Goal: Task Accomplishment & Management: Manage account settings

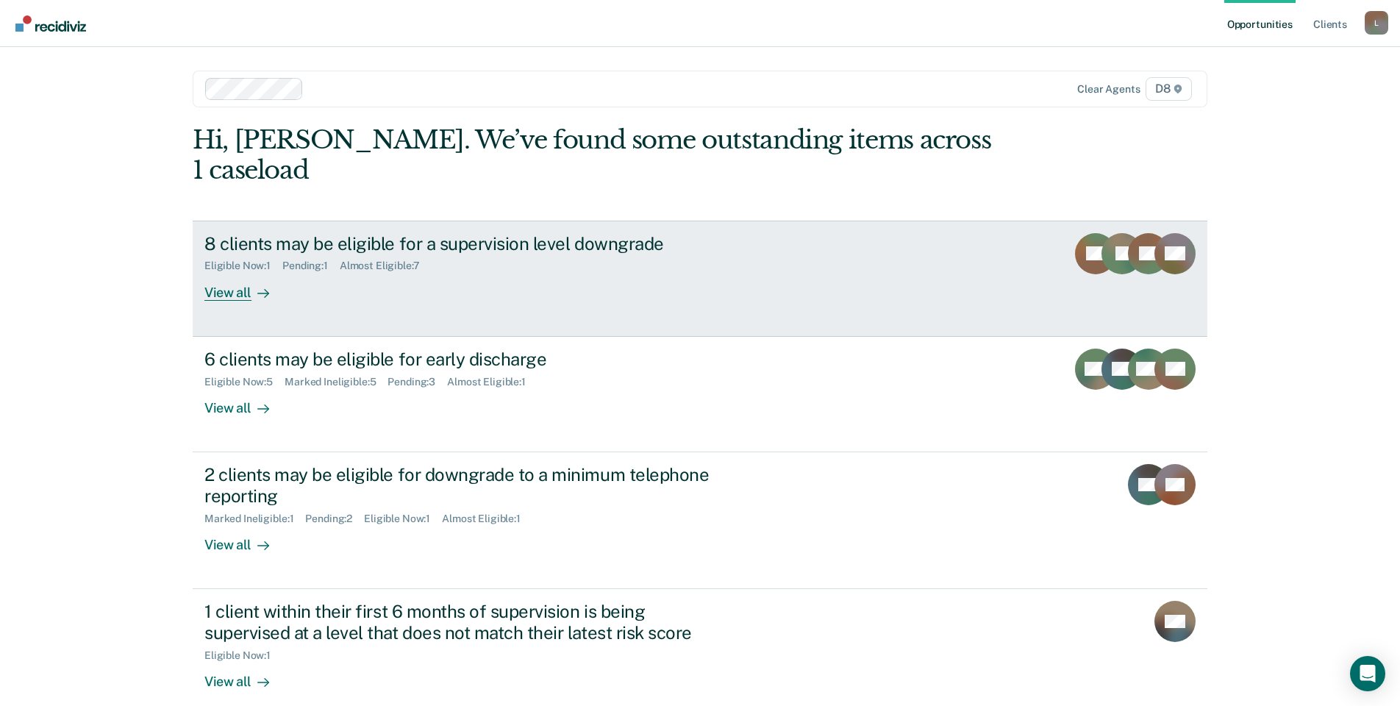
click at [441, 254] on div "Eligible Now : 1 Pending : 1 Almost Eligible : 7" at bounding box center [462, 263] width 516 height 18
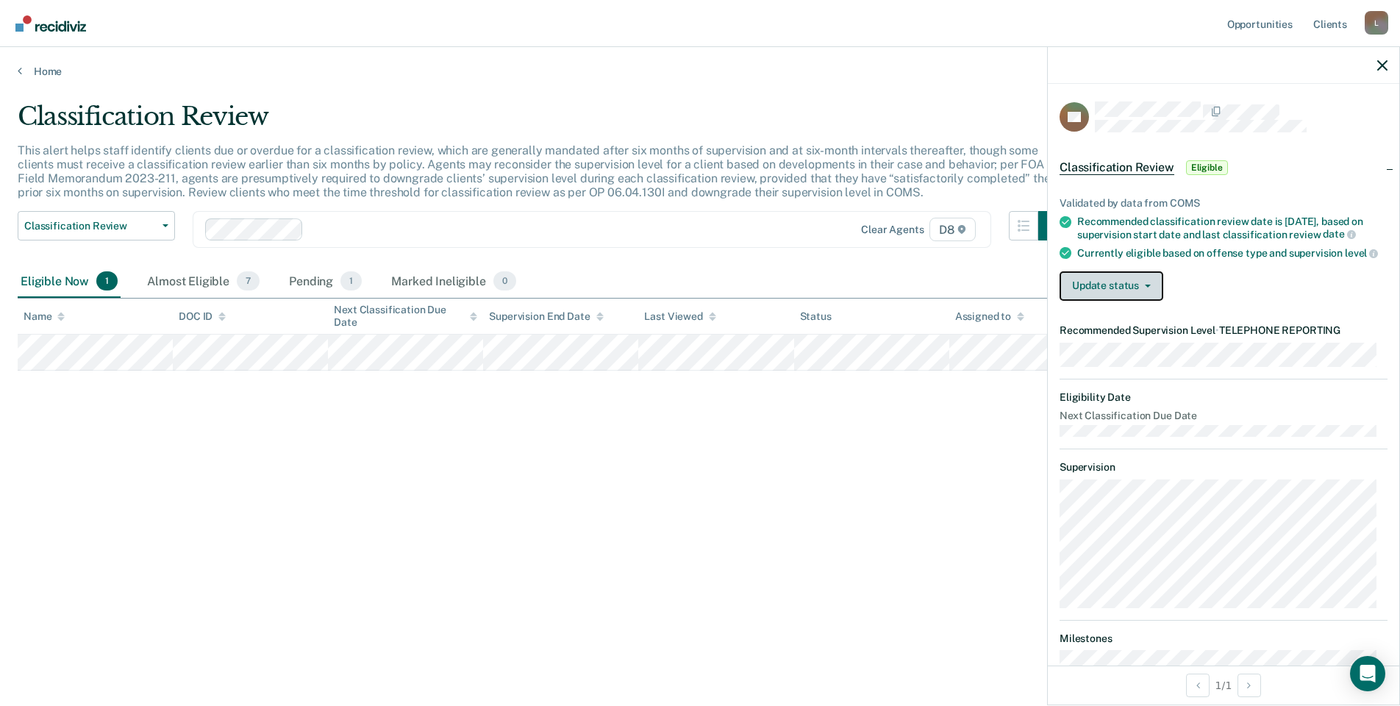
click at [1143, 287] on button "Update status" at bounding box center [1111, 285] width 104 height 29
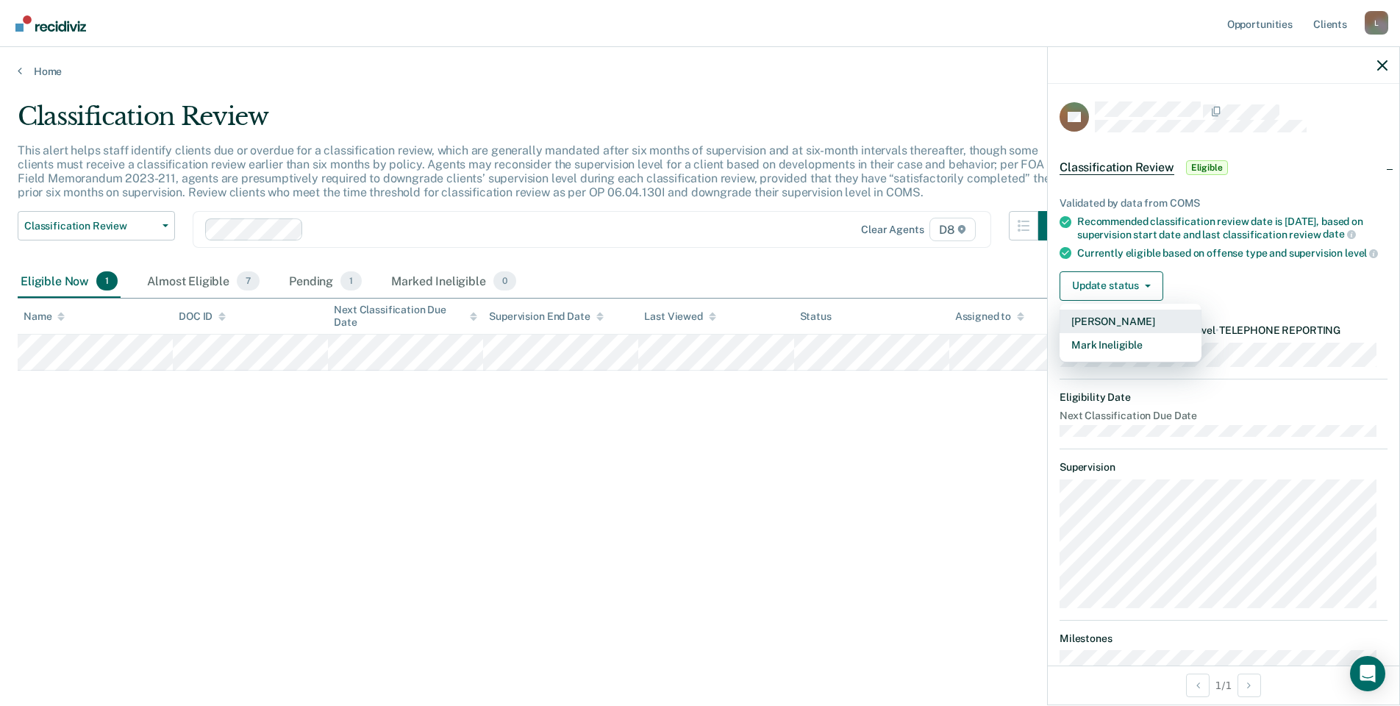
click at [1138, 333] on button "[PERSON_NAME]" at bounding box center [1130, 321] width 142 height 24
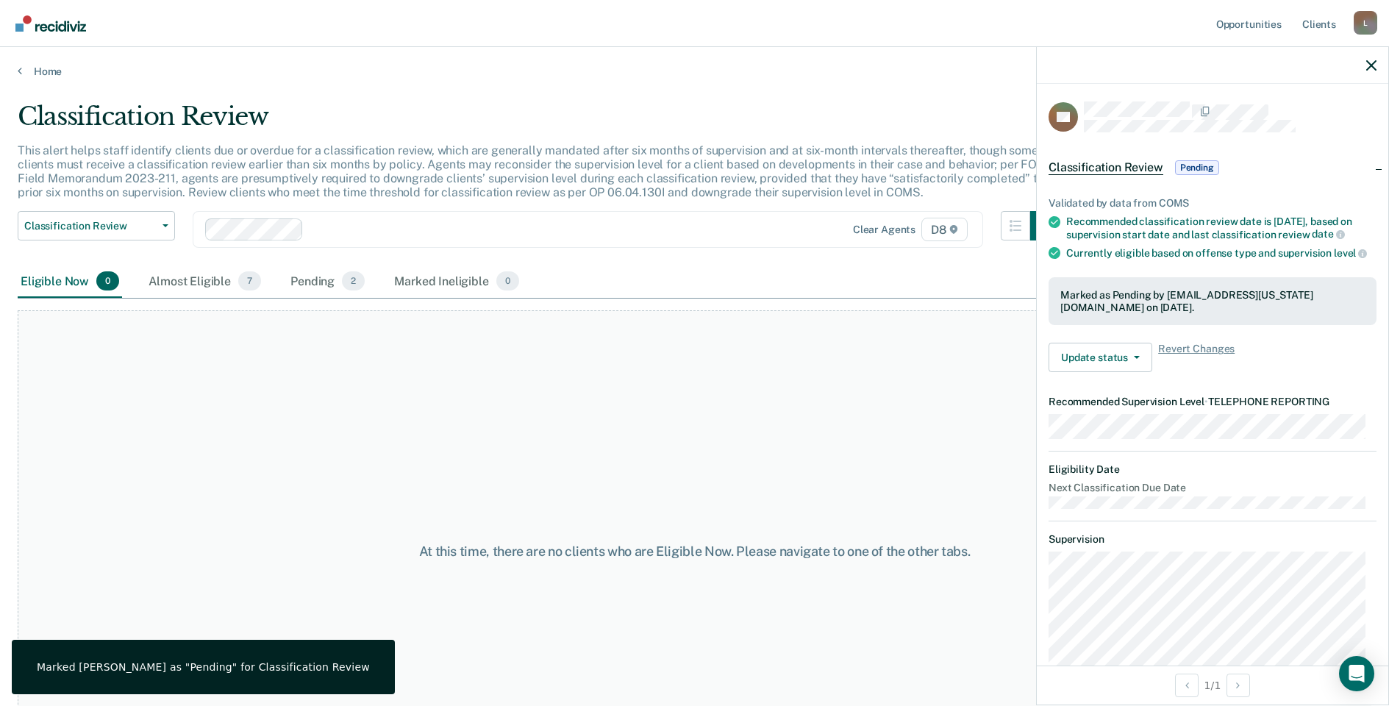
click at [439, 242] on div "Clear agents D8" at bounding box center [588, 229] width 790 height 37
drag, startPoint x: 137, startPoint y: 202, endPoint x: 137, endPoint y: 216, distance: 14.0
click at [137, 206] on div "This alert helps staff identify clients due or overdue for a classification rev…" at bounding box center [539, 177] width 1042 height 68
click at [35, 68] on link "Home" at bounding box center [694, 71] width 1353 height 13
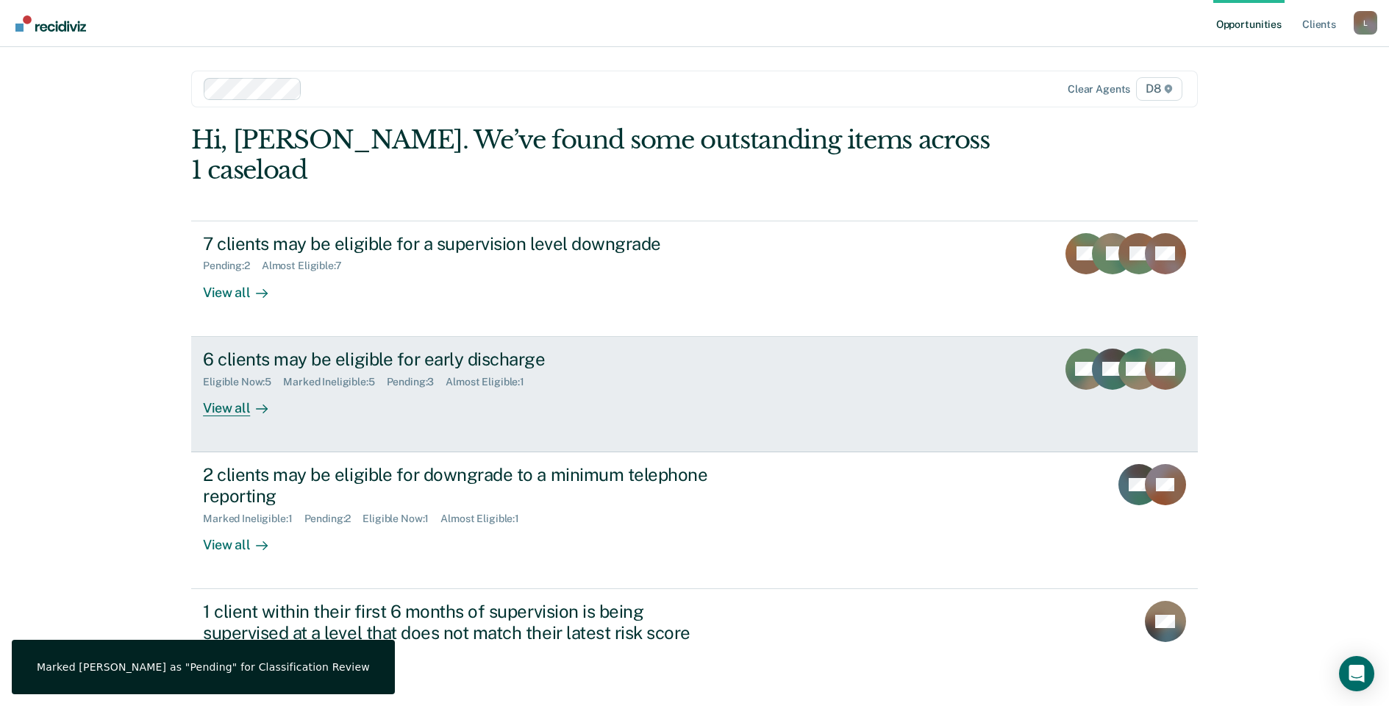
click at [343, 348] on div "6 clients may be eligible for early discharge" at bounding box center [461, 358] width 516 height 21
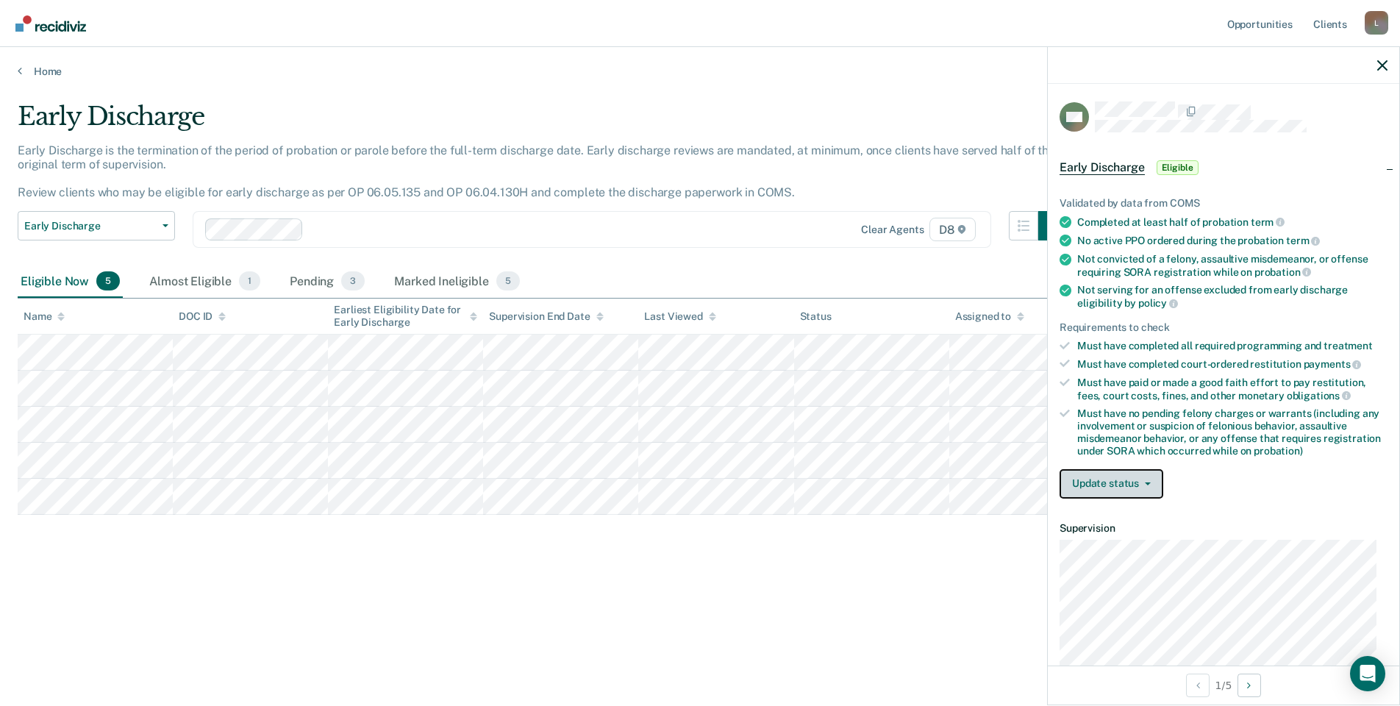
click at [1146, 486] on button "Update status" at bounding box center [1111, 483] width 104 height 29
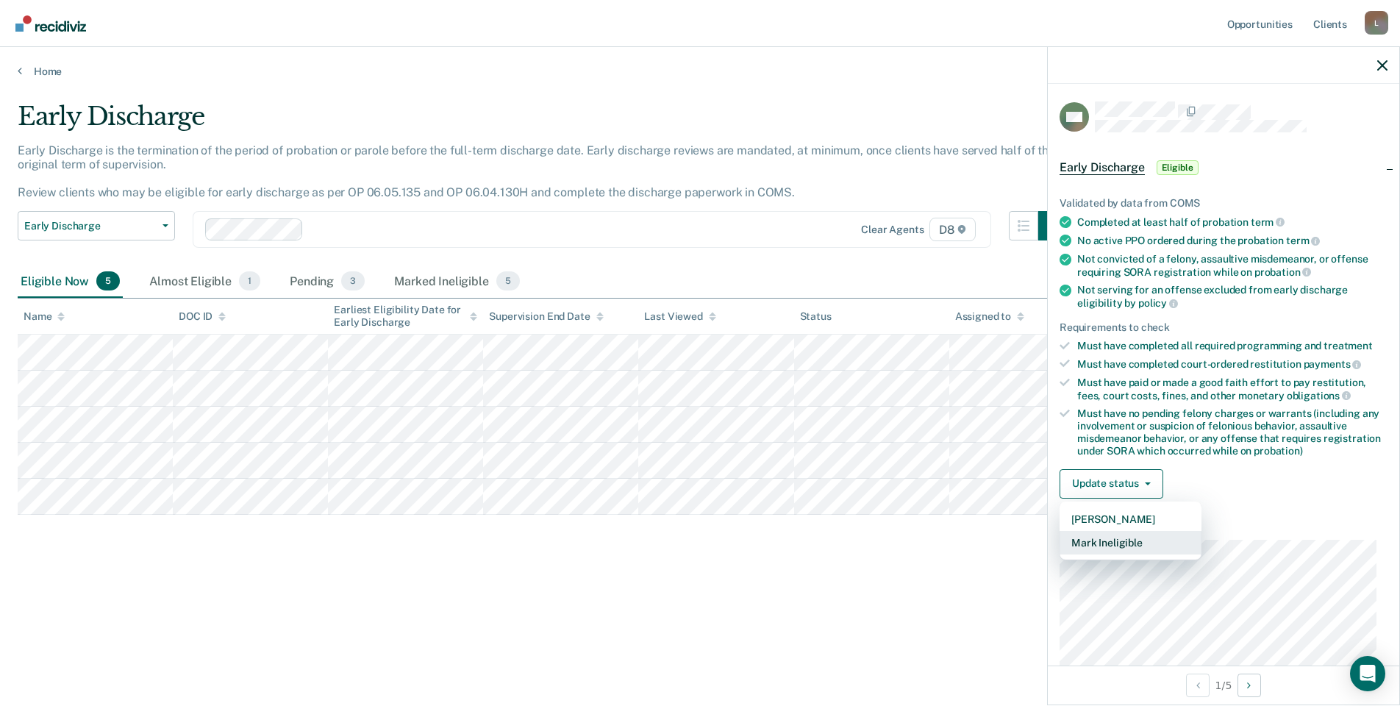
click at [1125, 542] on button "Mark Ineligible" at bounding box center [1130, 543] width 142 height 24
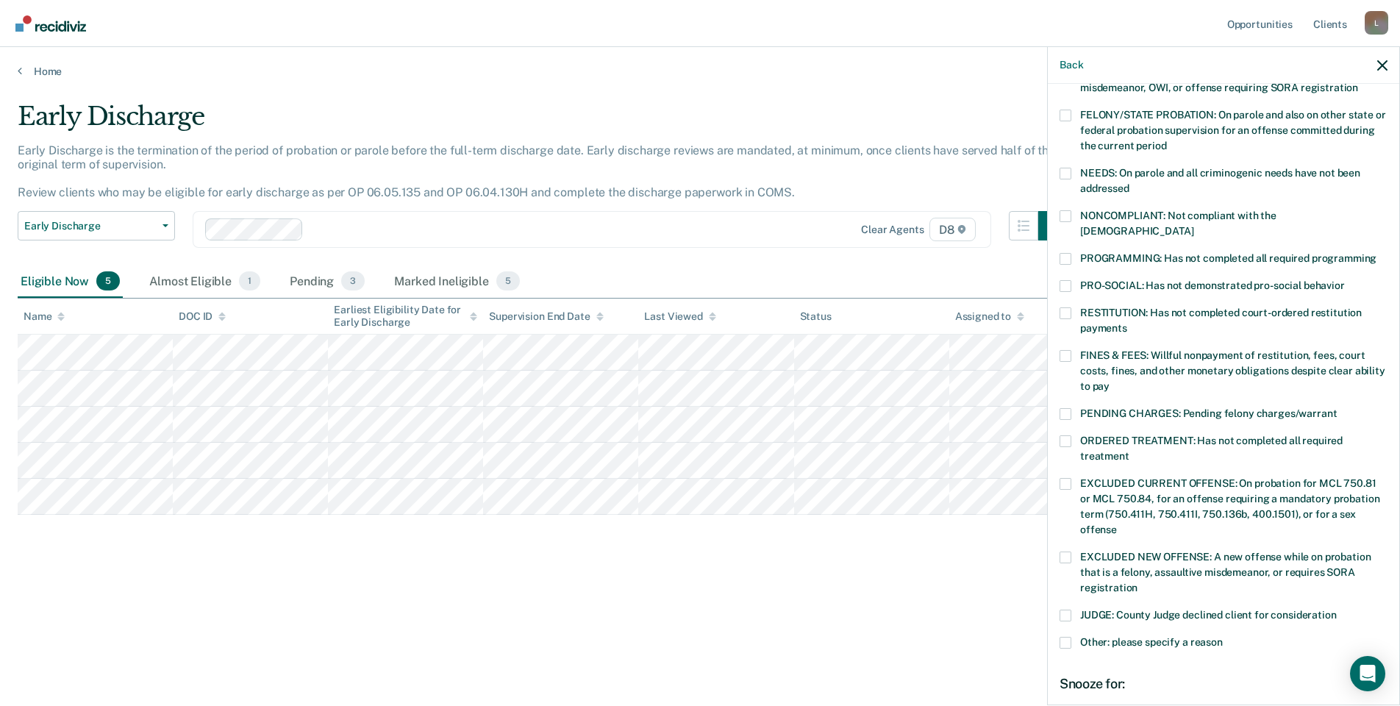
scroll to position [147, 0]
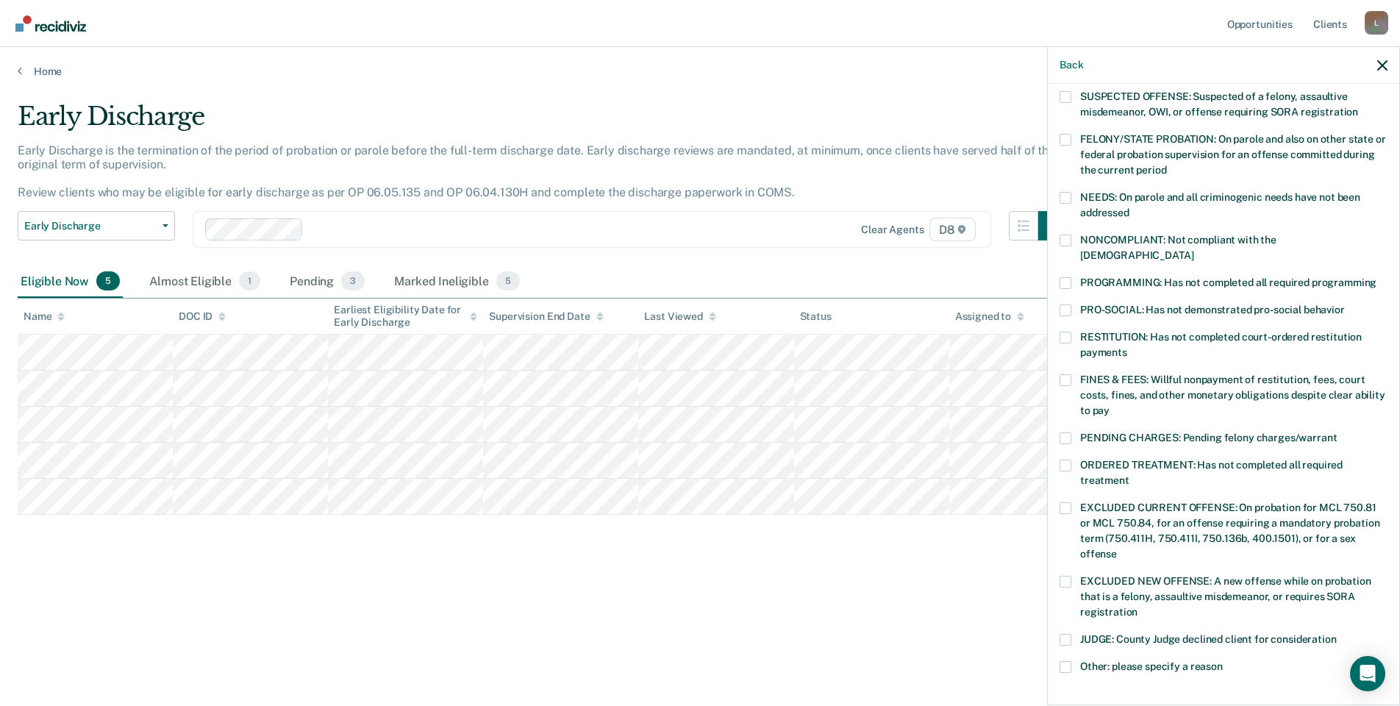
click at [1061, 332] on span at bounding box center [1065, 338] width 12 height 12
click at [1127, 347] on input "RESTITUTION: Has not completed court-ordered restitution payments" at bounding box center [1127, 347] width 0 height 0
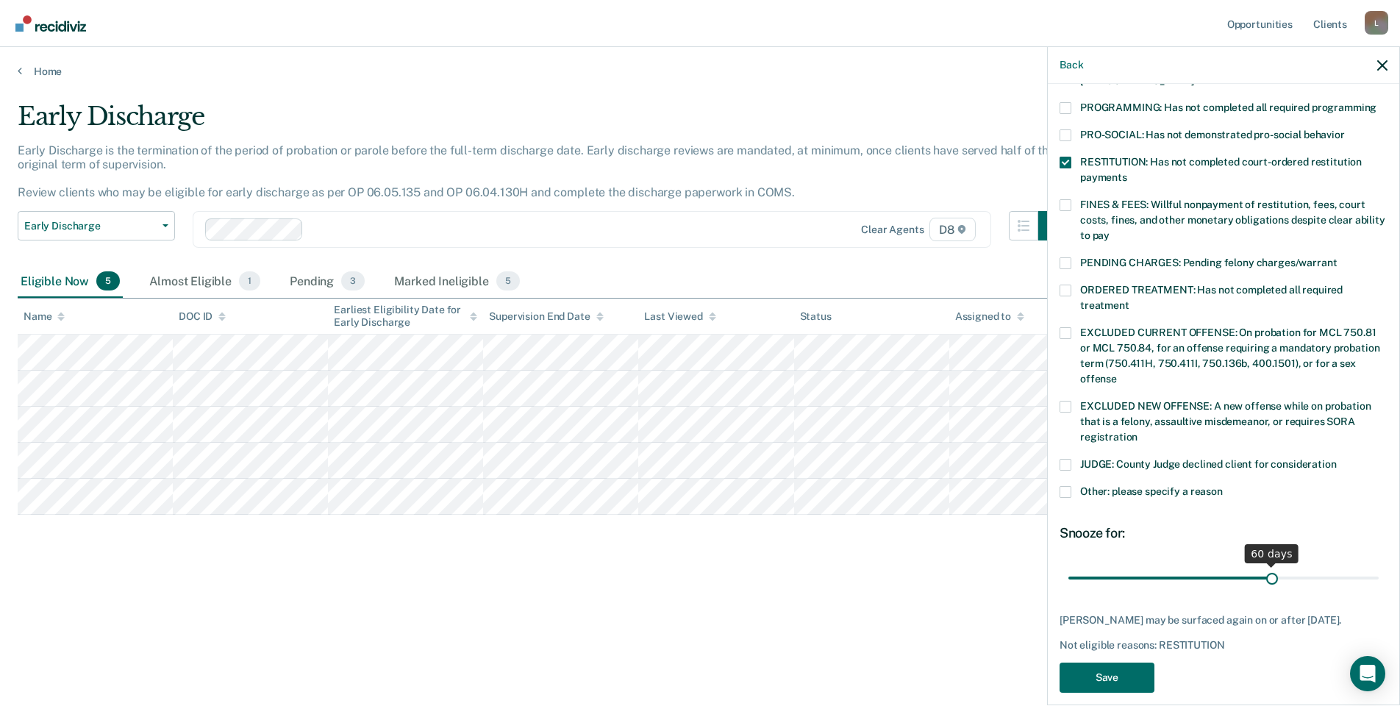
drag, startPoint x: 1169, startPoint y: 562, endPoint x: 1265, endPoint y: 562, distance: 96.3
type input "60"
click at [1265, 565] on input "range" at bounding box center [1223, 578] width 310 height 26
click at [1107, 683] on button "Save" at bounding box center [1106, 677] width 95 height 30
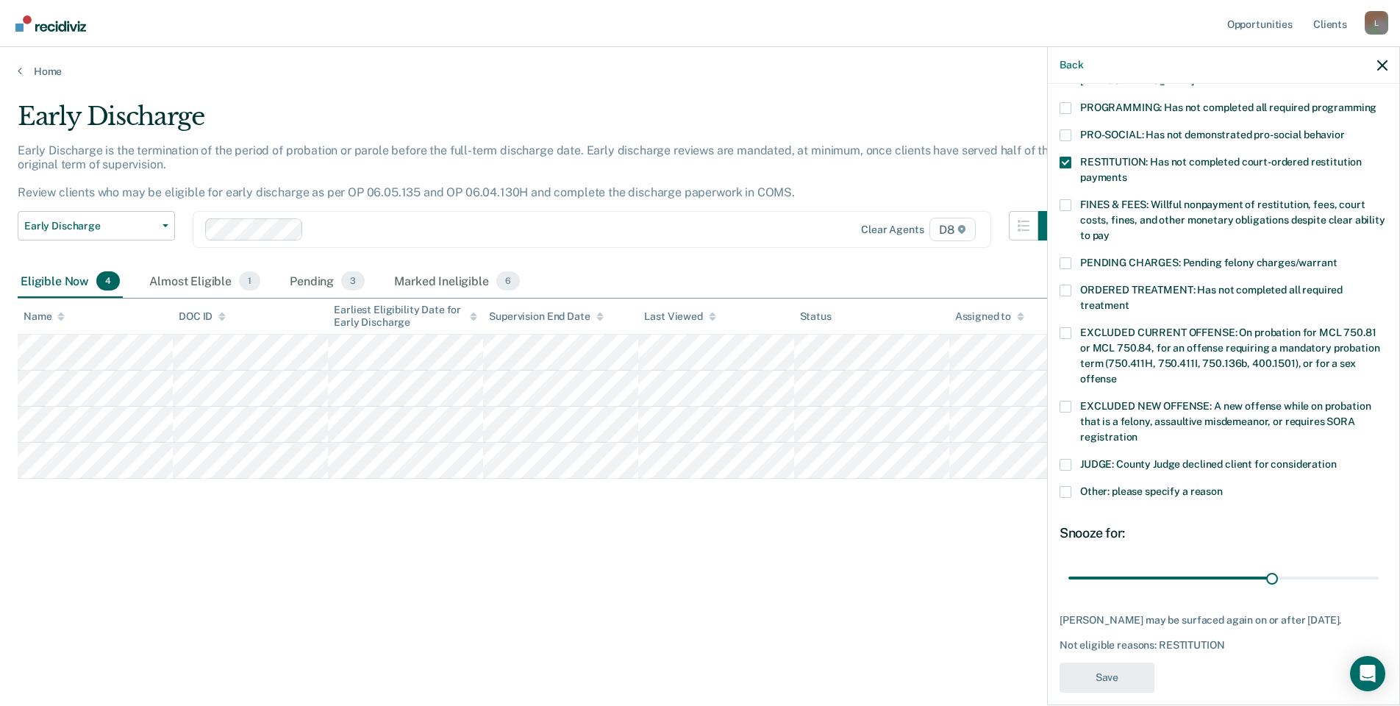
scroll to position [265, 0]
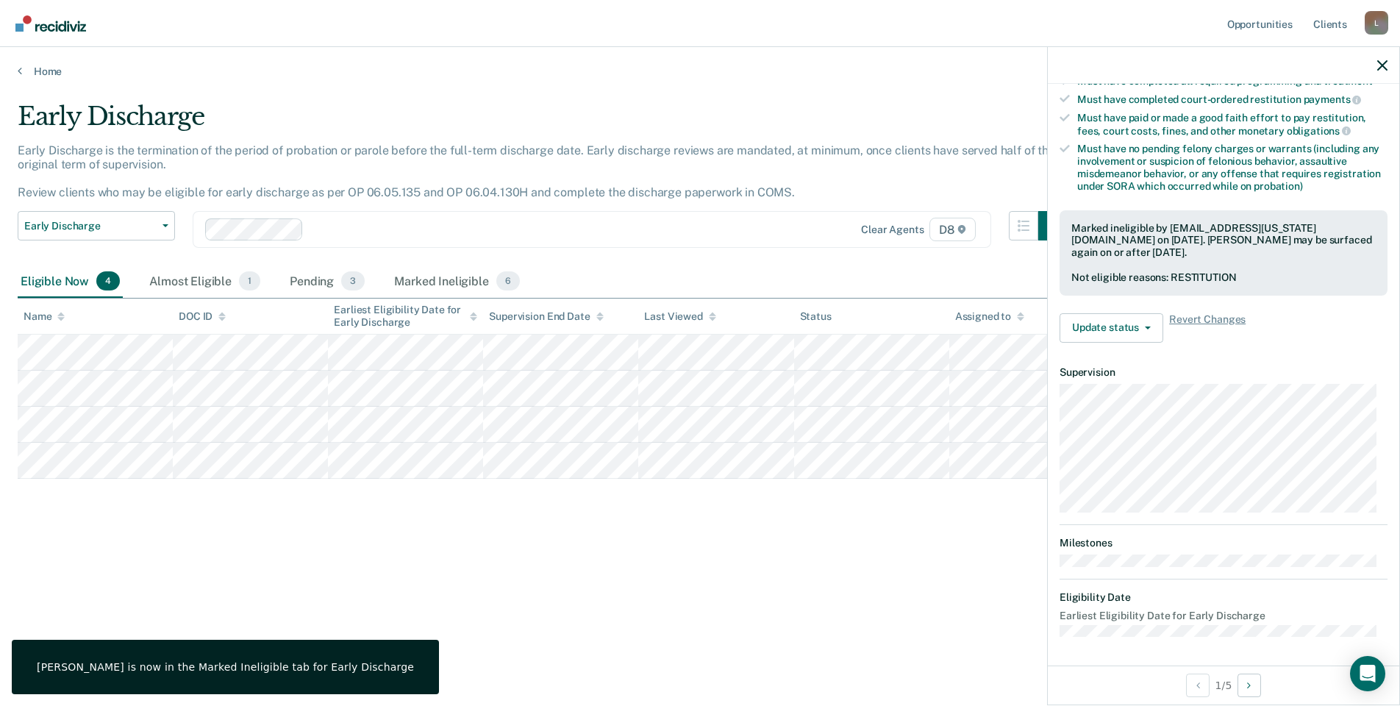
click at [171, 551] on div "Early Discharge Early Discharge is the termination of the period of probation o…" at bounding box center [700, 348] width 1364 height 494
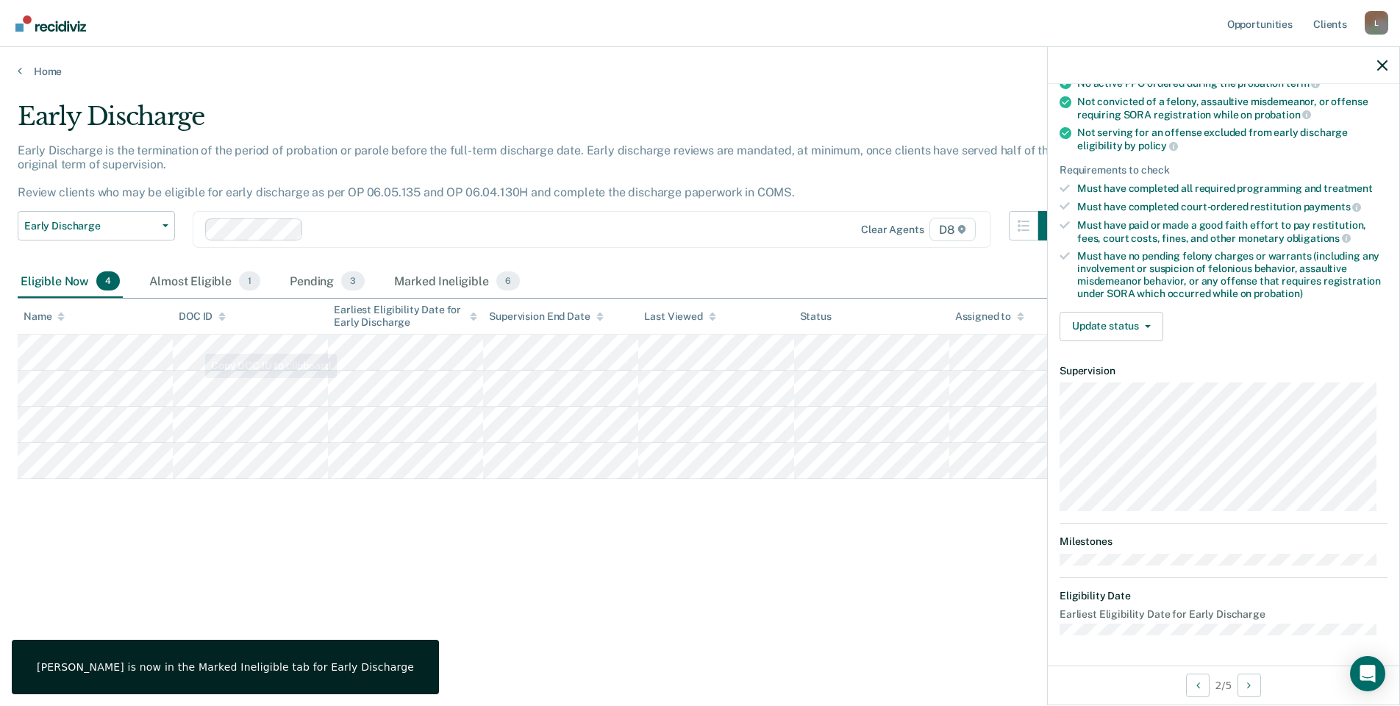
scroll to position [156, 0]
click at [1139, 333] on button "Update status" at bounding box center [1111, 327] width 104 height 29
click at [1127, 379] on button "Mark Ineligible" at bounding box center [1130, 387] width 142 height 24
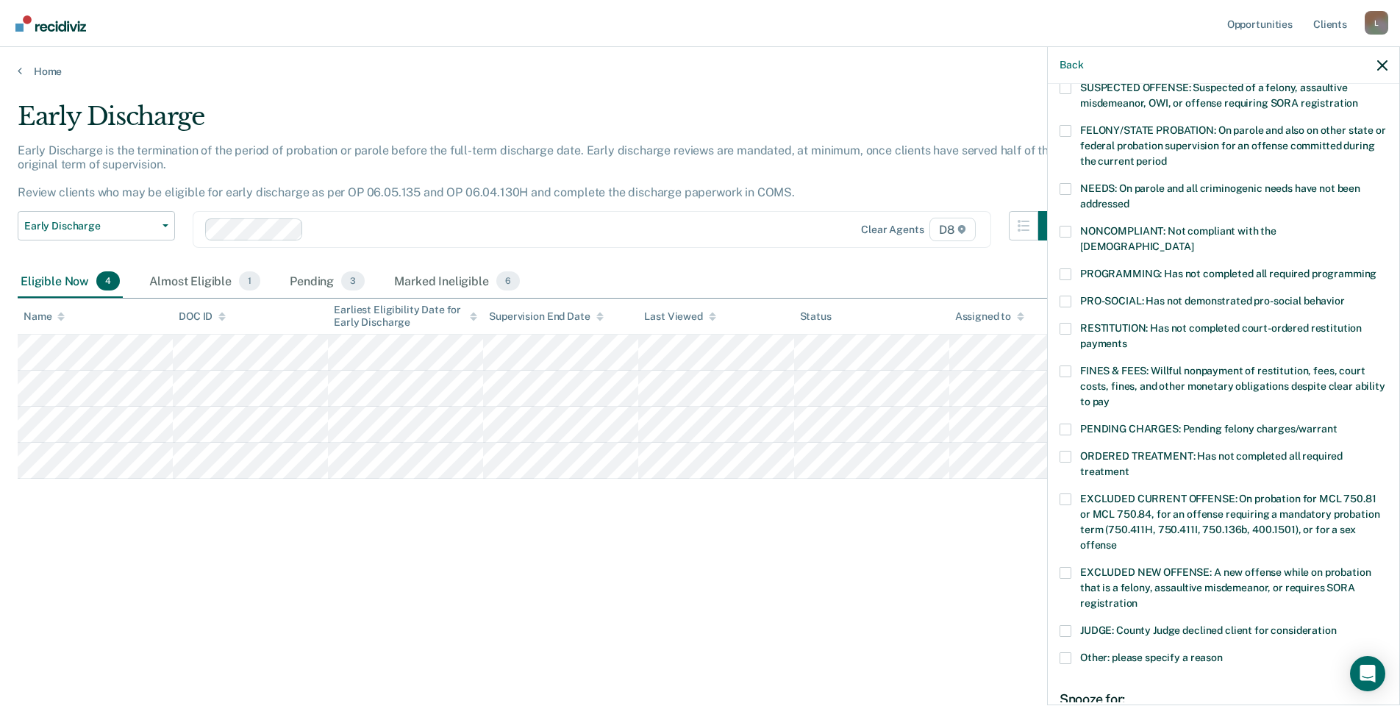
drag, startPoint x: 1065, startPoint y: 315, endPoint x: 1156, endPoint y: 439, distance: 153.1
click at [1065, 323] on span at bounding box center [1065, 329] width 12 height 12
click at [1127, 338] on input "RESTITUTION: Has not completed court-ordered restitution payments" at bounding box center [1127, 338] width 0 height 0
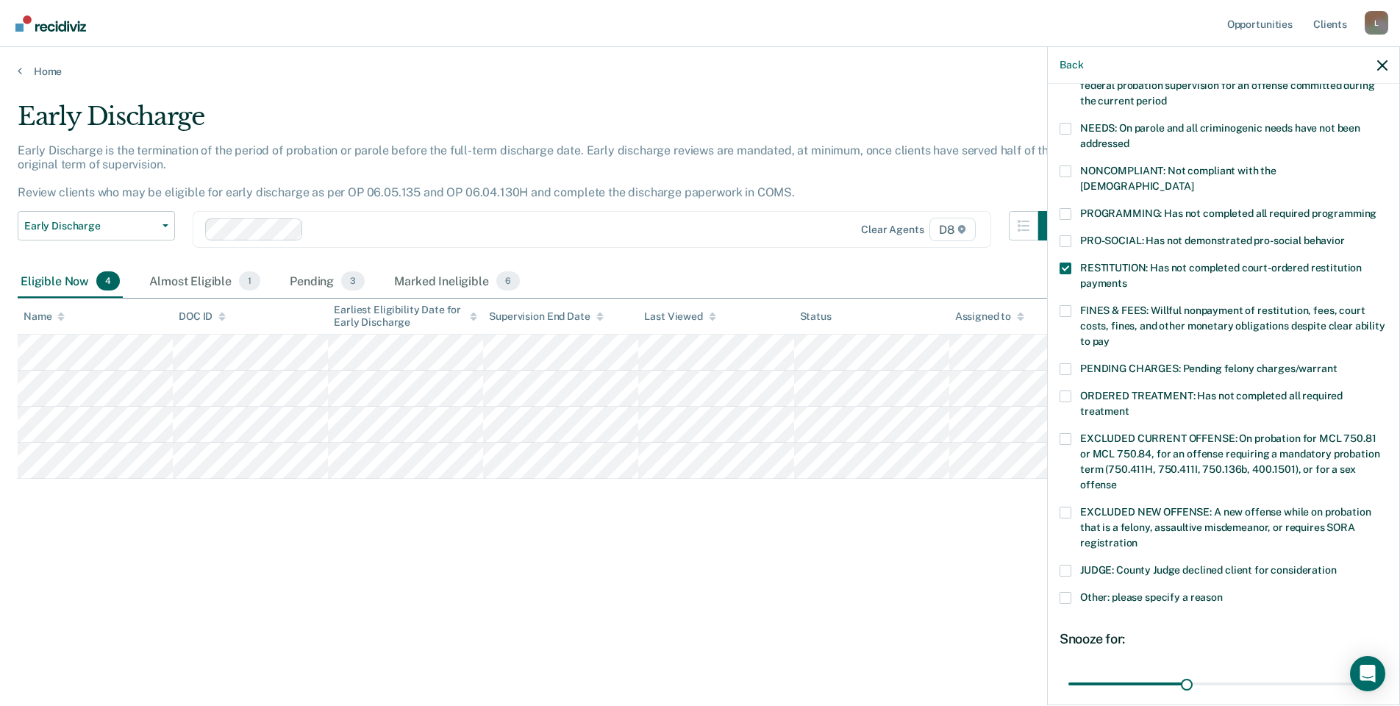
scroll to position [334, 0]
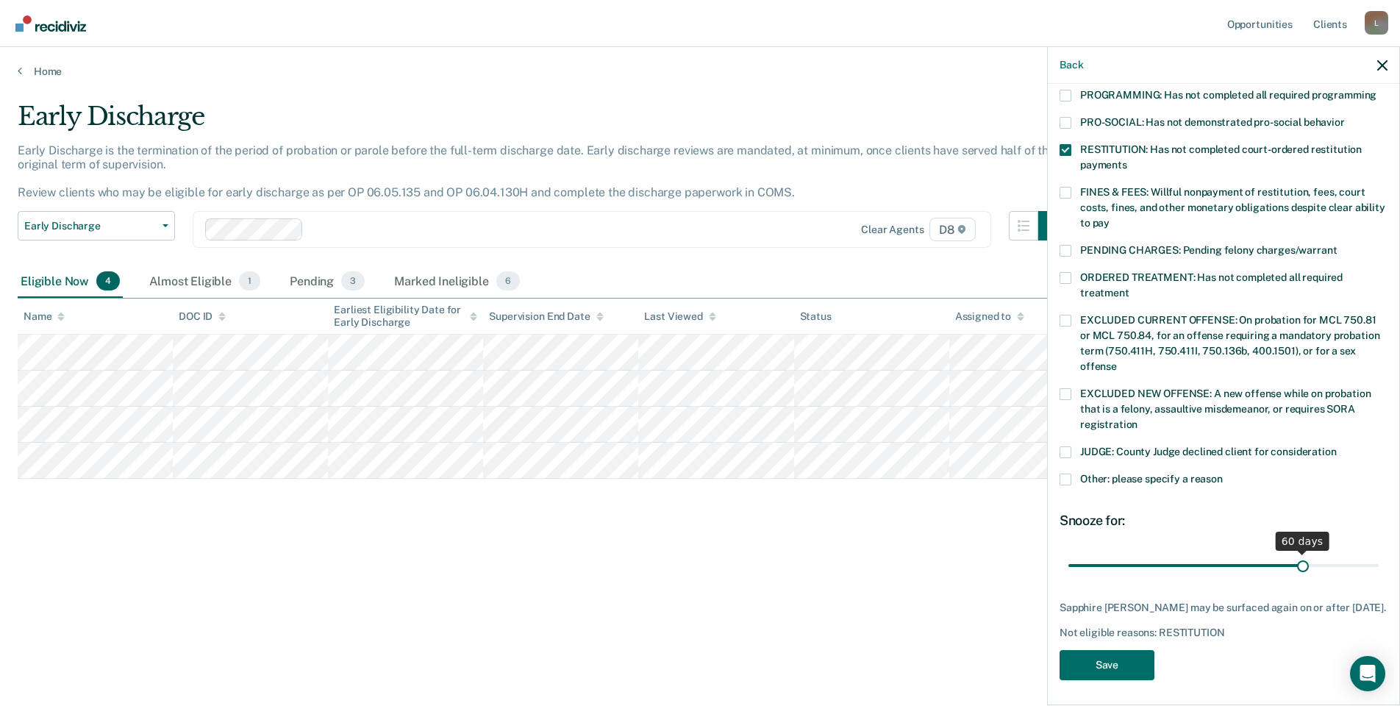
drag, startPoint x: 1183, startPoint y: 545, endPoint x: 1294, endPoint y: 551, distance: 111.9
type input "60"
click at [1294, 552] on input "range" at bounding box center [1223, 565] width 310 height 26
click at [1131, 657] on button "Save" at bounding box center [1106, 665] width 95 height 30
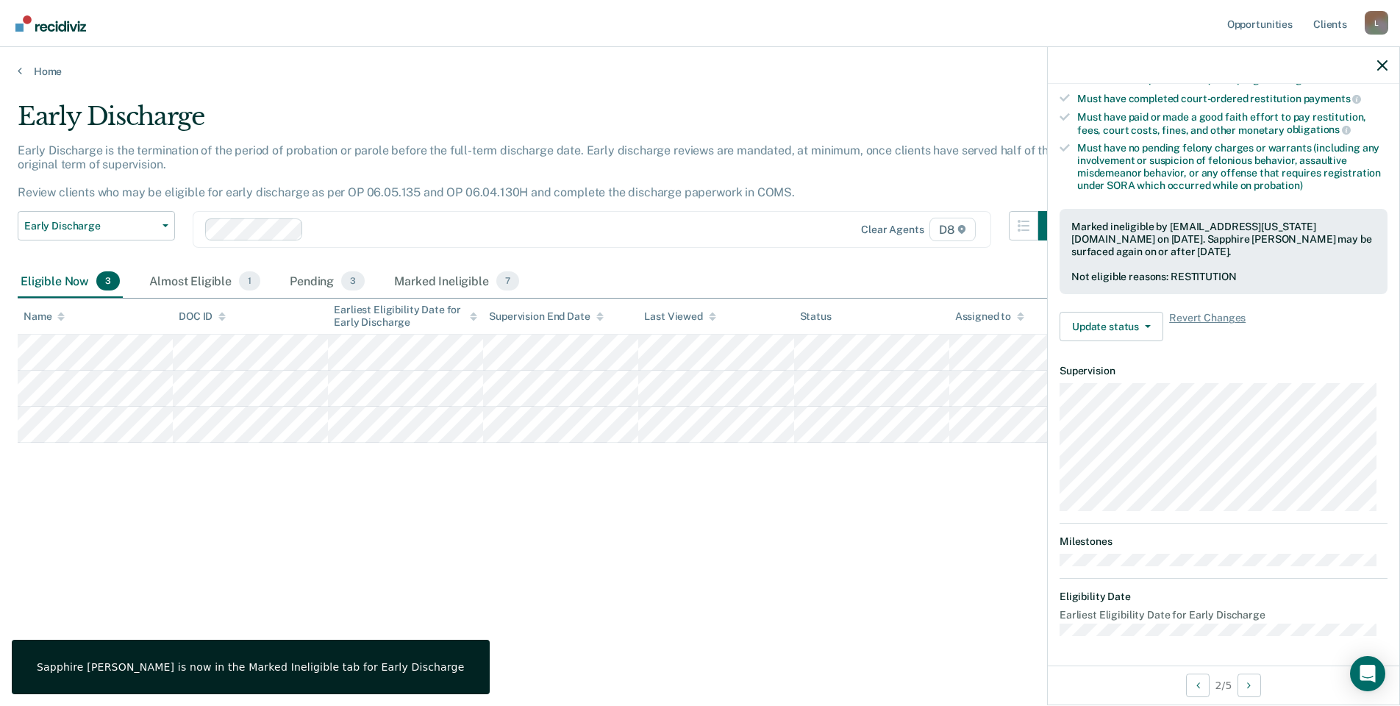
scroll to position [265, 0]
click at [479, 495] on div "Early Discharge Early Discharge is the termination of the period of probation o…" at bounding box center [700, 348] width 1364 height 494
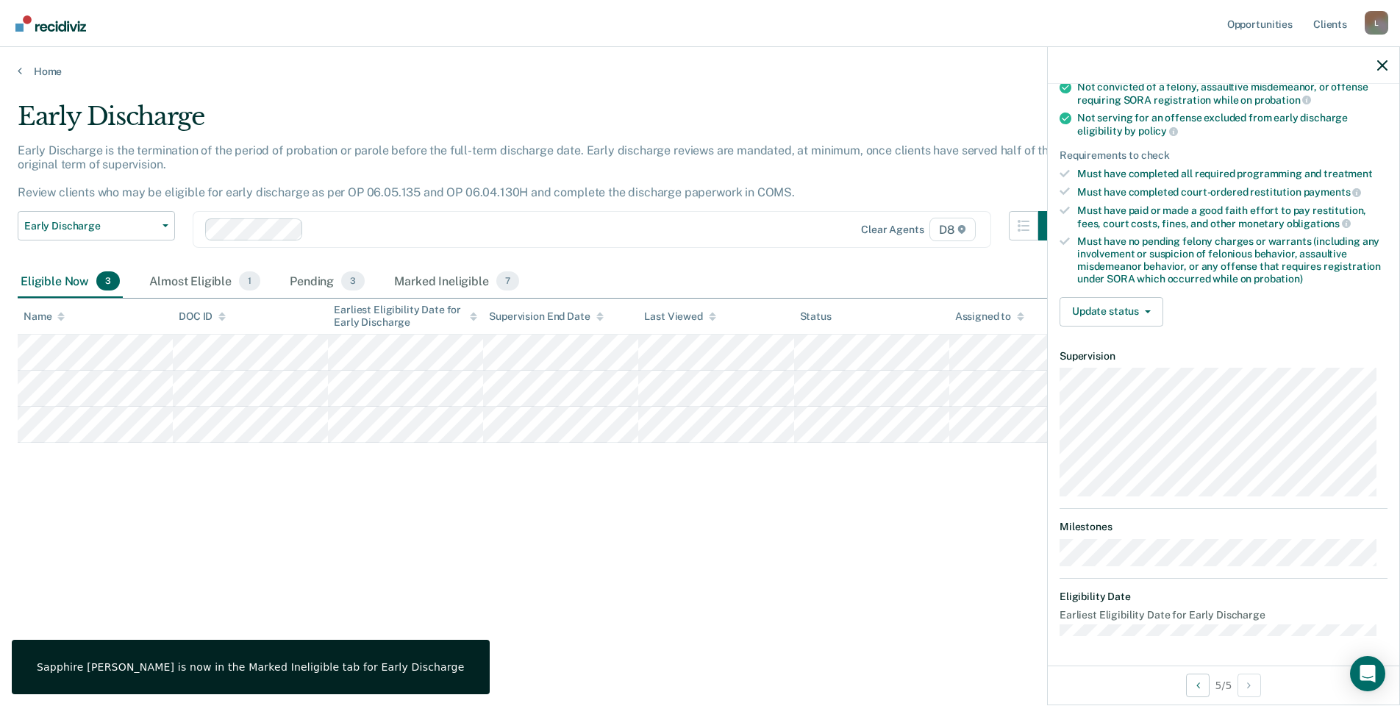
scroll to position [171, 0]
click at [1109, 317] on button "Update status" at bounding box center [1111, 312] width 104 height 29
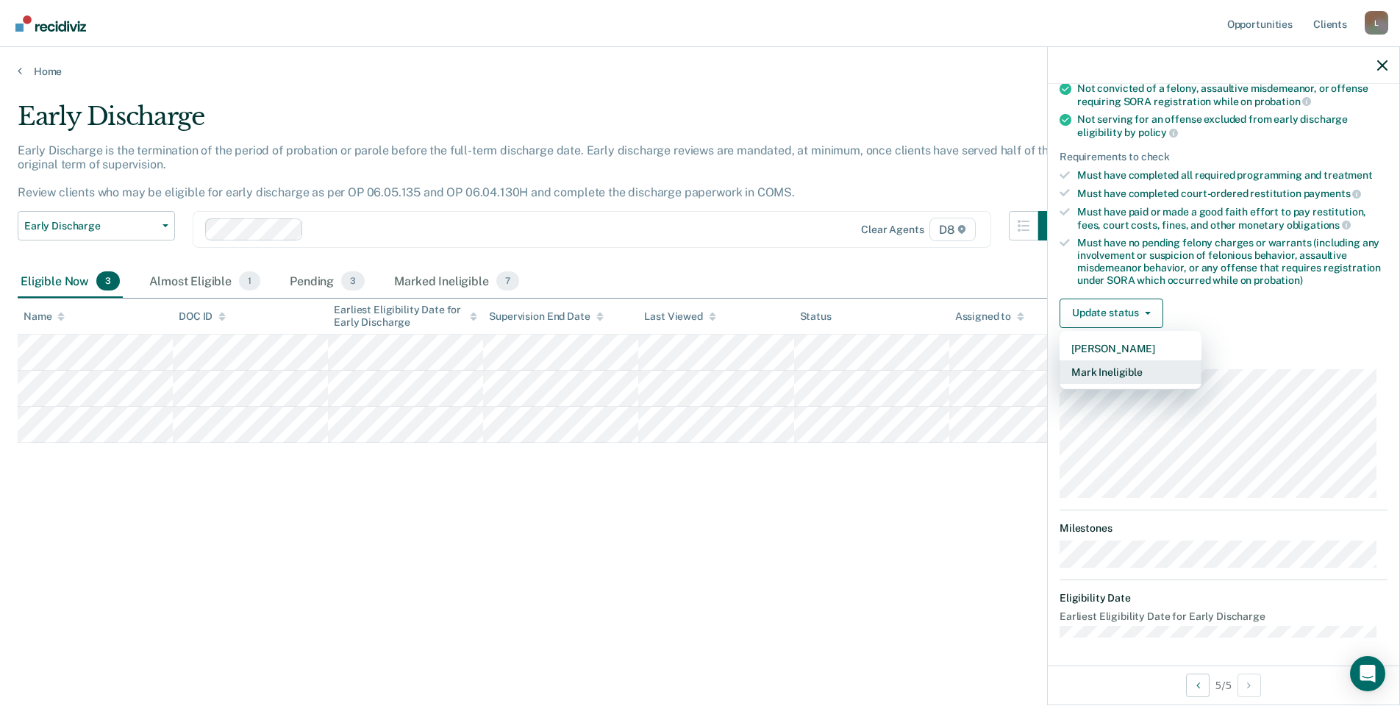
click at [1136, 366] on button "Mark Ineligible" at bounding box center [1130, 372] width 142 height 24
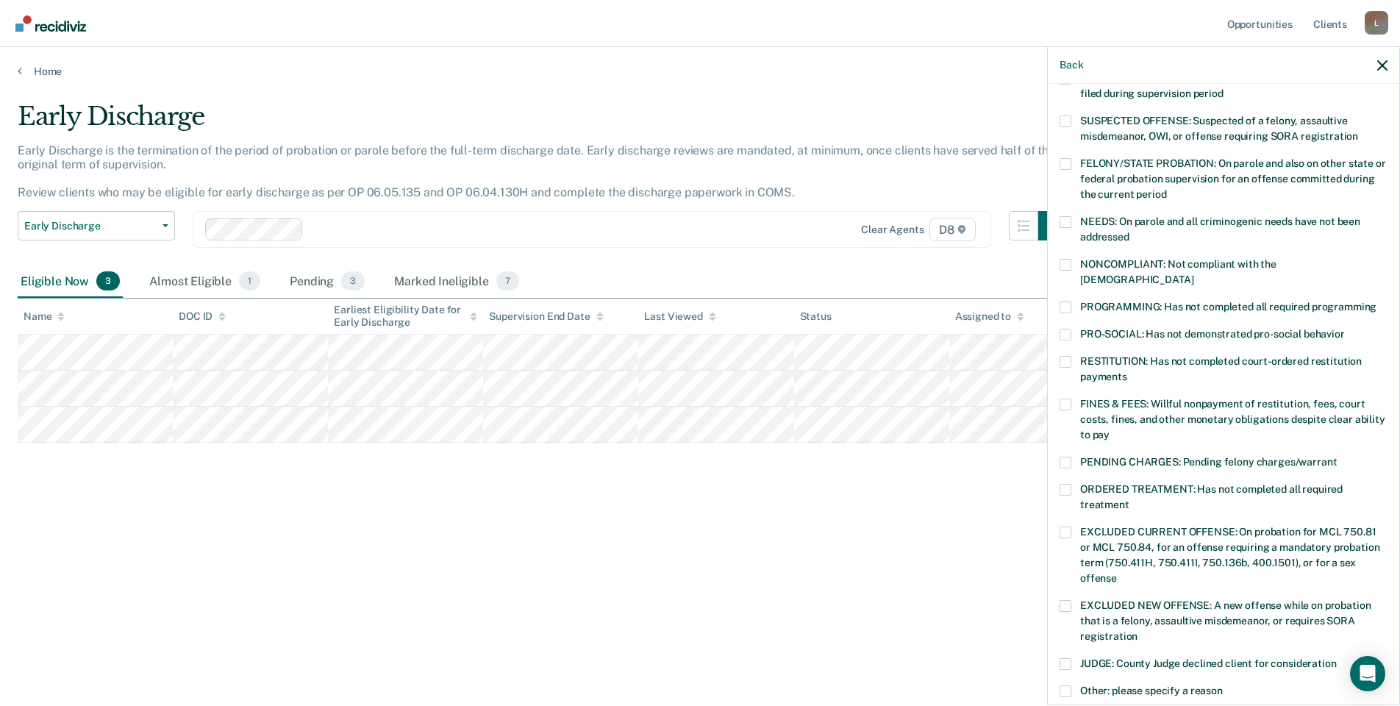
scroll to position [97, 0]
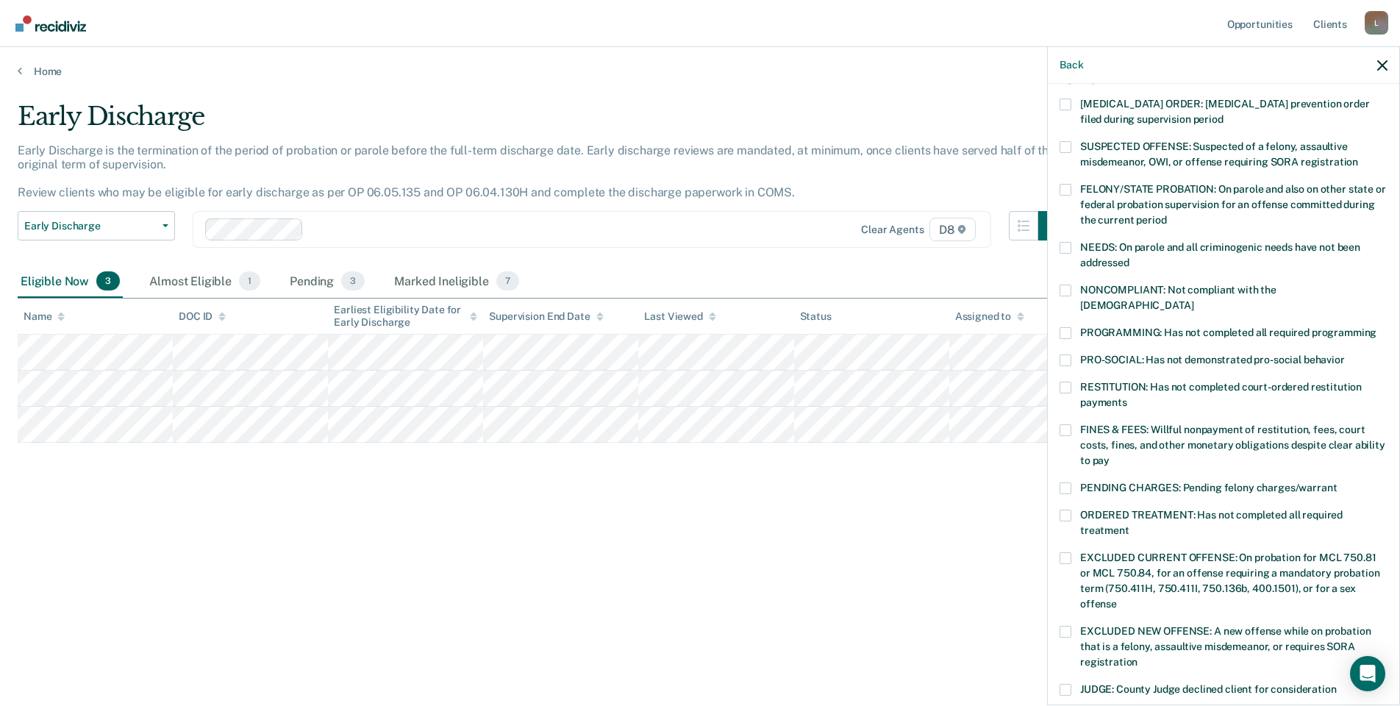
click at [1072, 327] on label "PROGRAMMING: Has not completed all required programming" at bounding box center [1223, 334] width 328 height 15
click at [1376, 327] on input "PROGRAMMING: Has not completed all required programming" at bounding box center [1376, 327] width 0 height 0
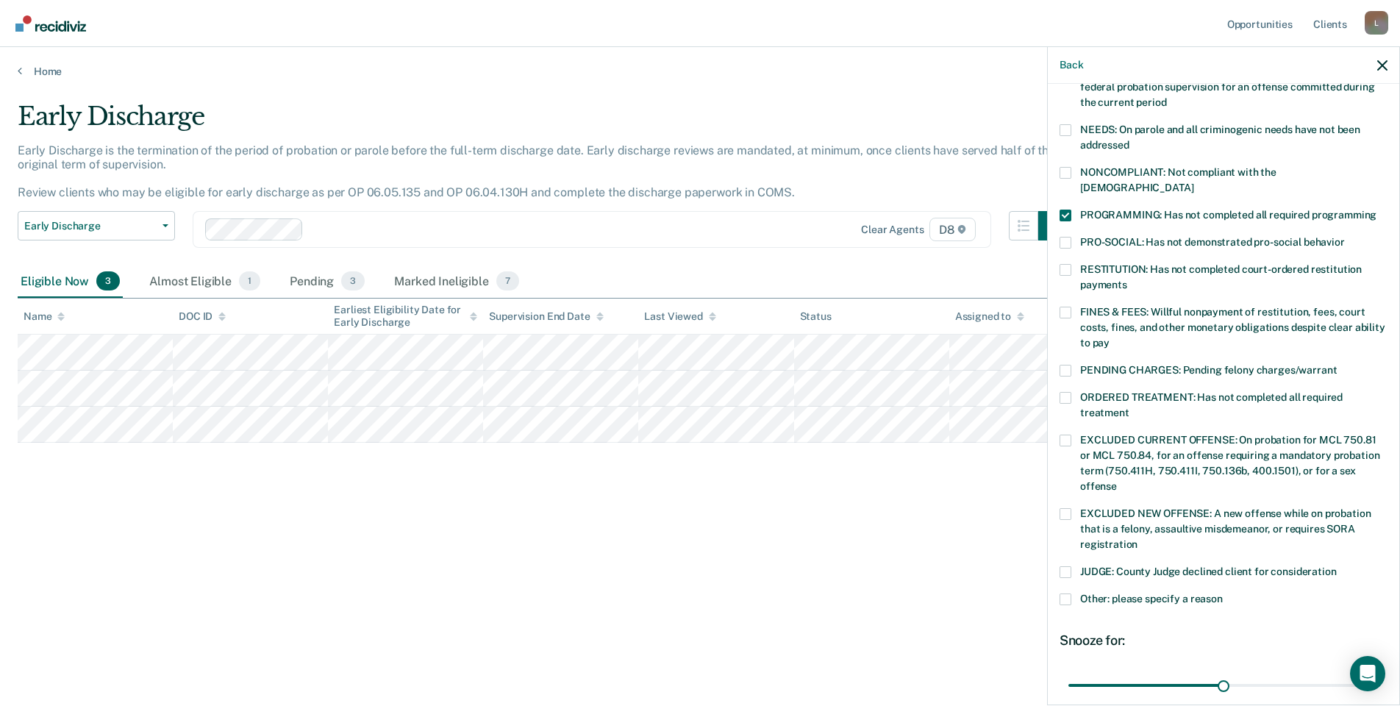
scroll to position [322, 0]
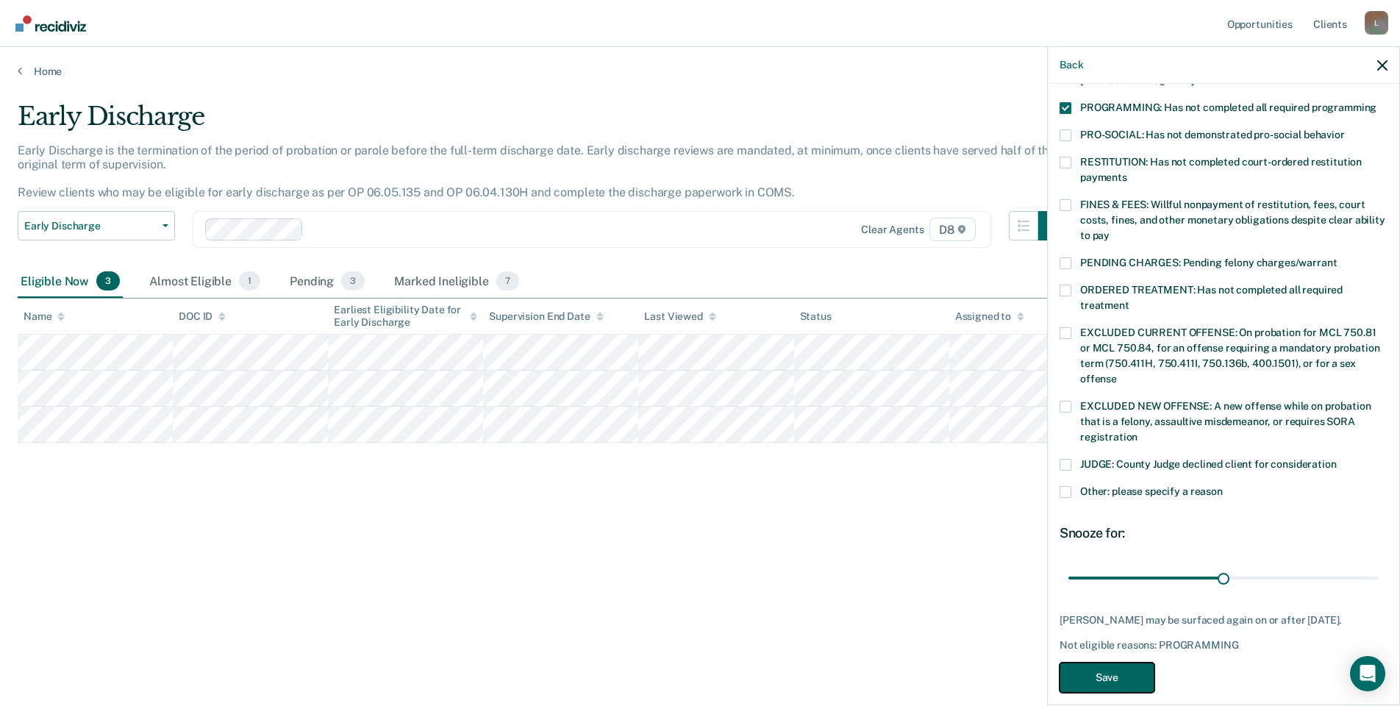
click at [1131, 662] on button "Save" at bounding box center [1106, 677] width 95 height 30
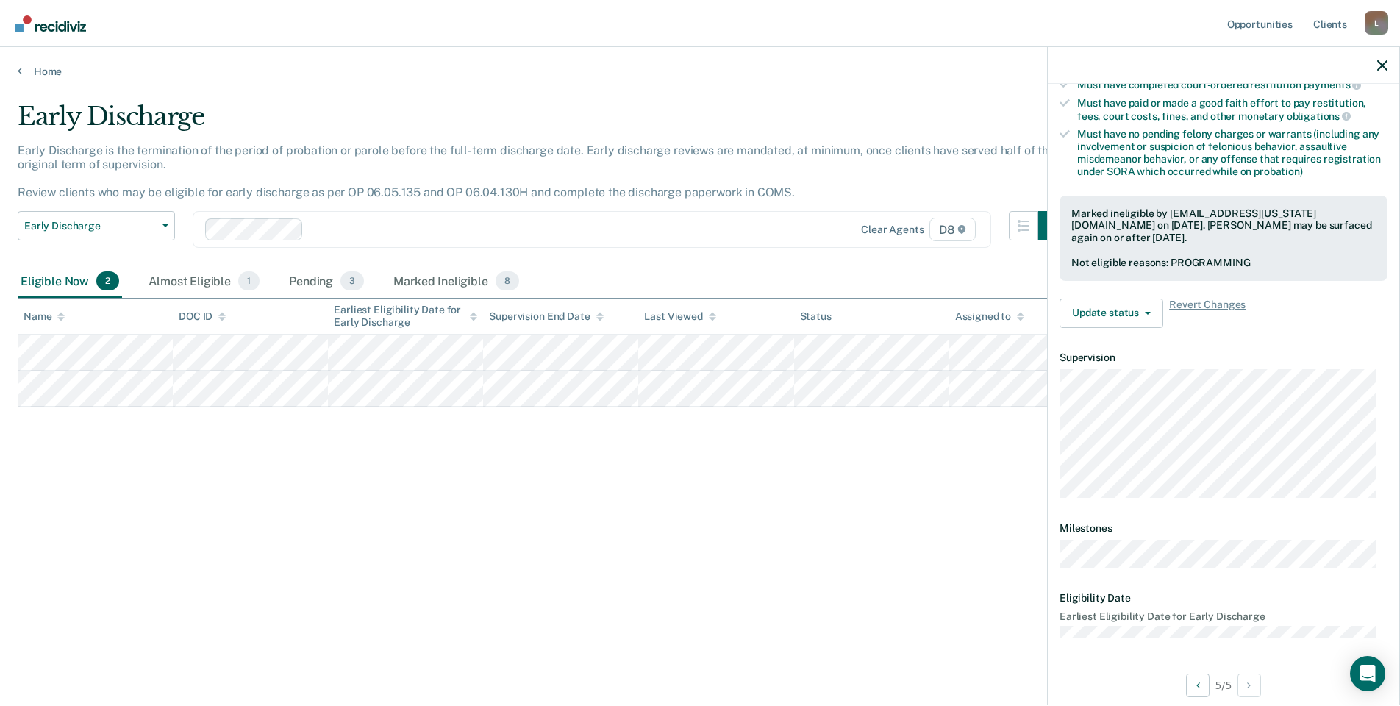
scroll to position [186, 0]
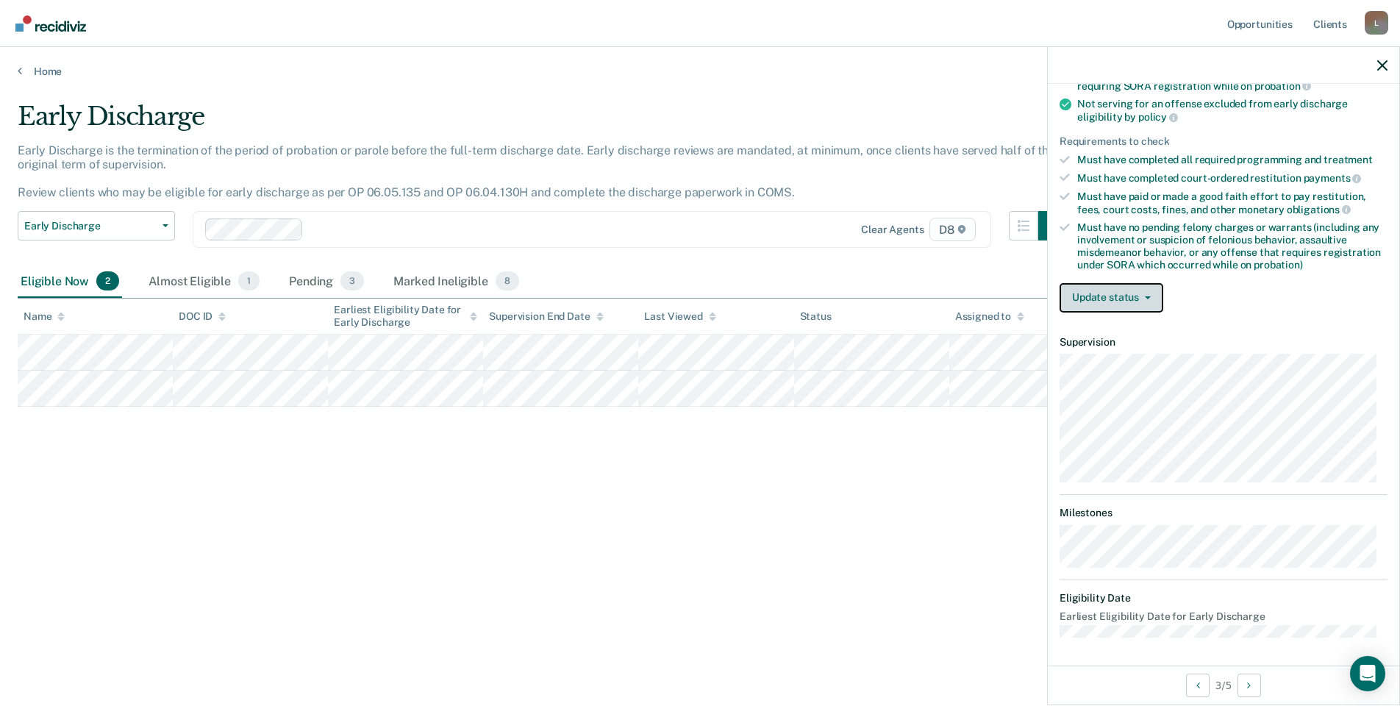
click at [1095, 296] on button "Update status" at bounding box center [1111, 297] width 104 height 29
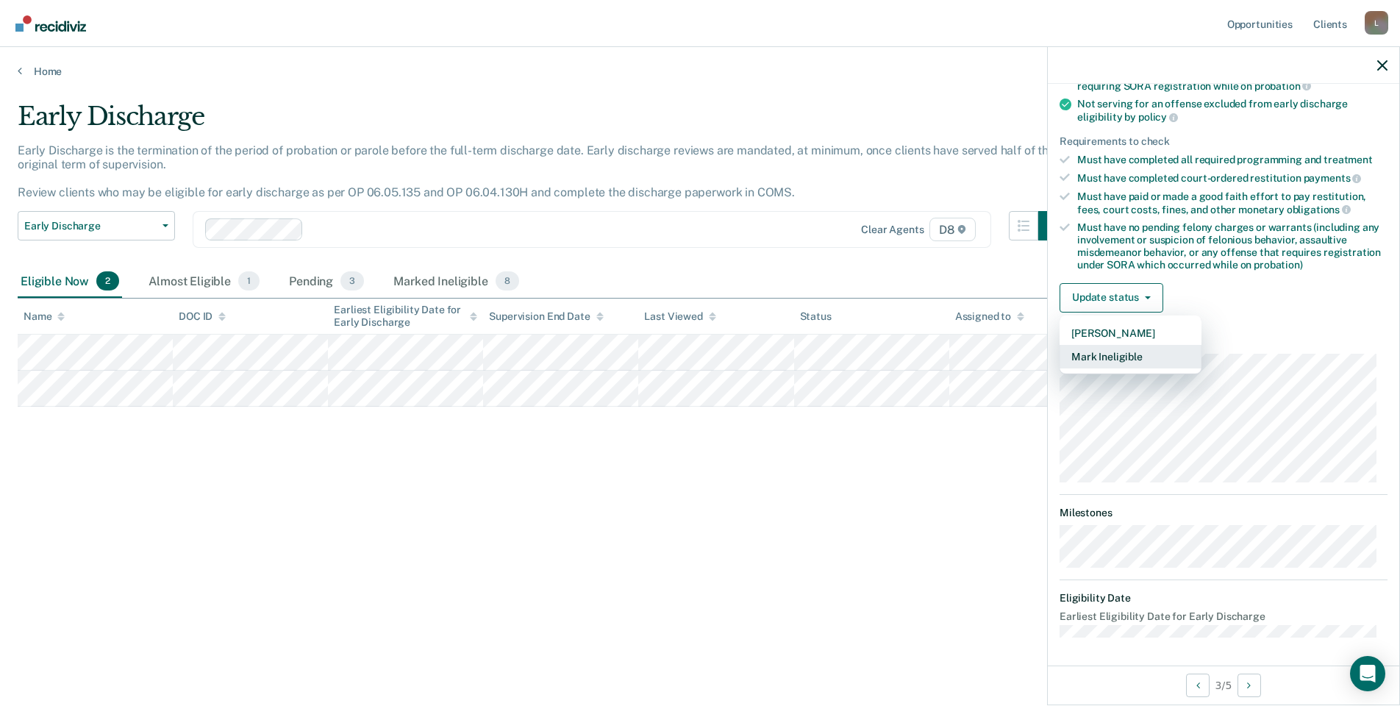
click at [1136, 357] on button "Mark Ineligible" at bounding box center [1130, 357] width 142 height 24
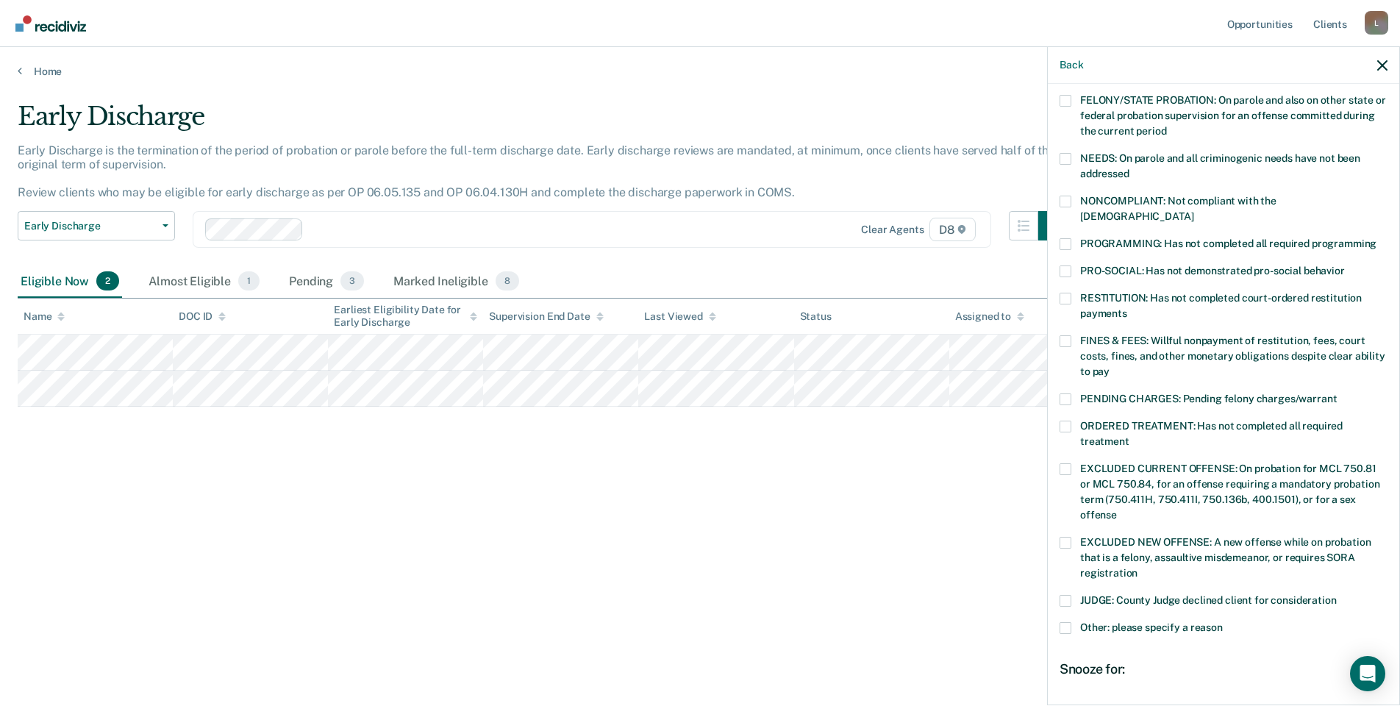
click at [1070, 238] on span at bounding box center [1065, 244] width 12 height 12
click at [1376, 238] on input "PROGRAMMING: Has not completed all required programming" at bounding box center [1376, 238] width 0 height 0
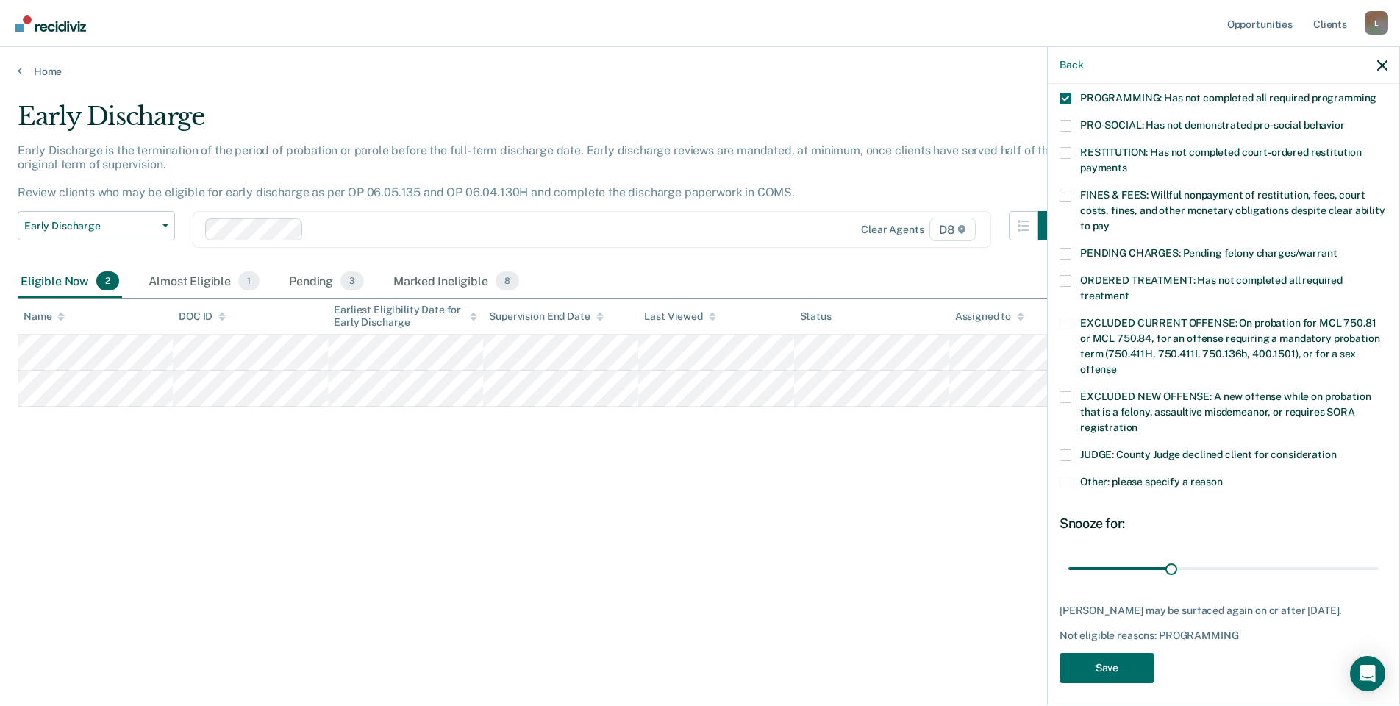
scroll to position [334, 0]
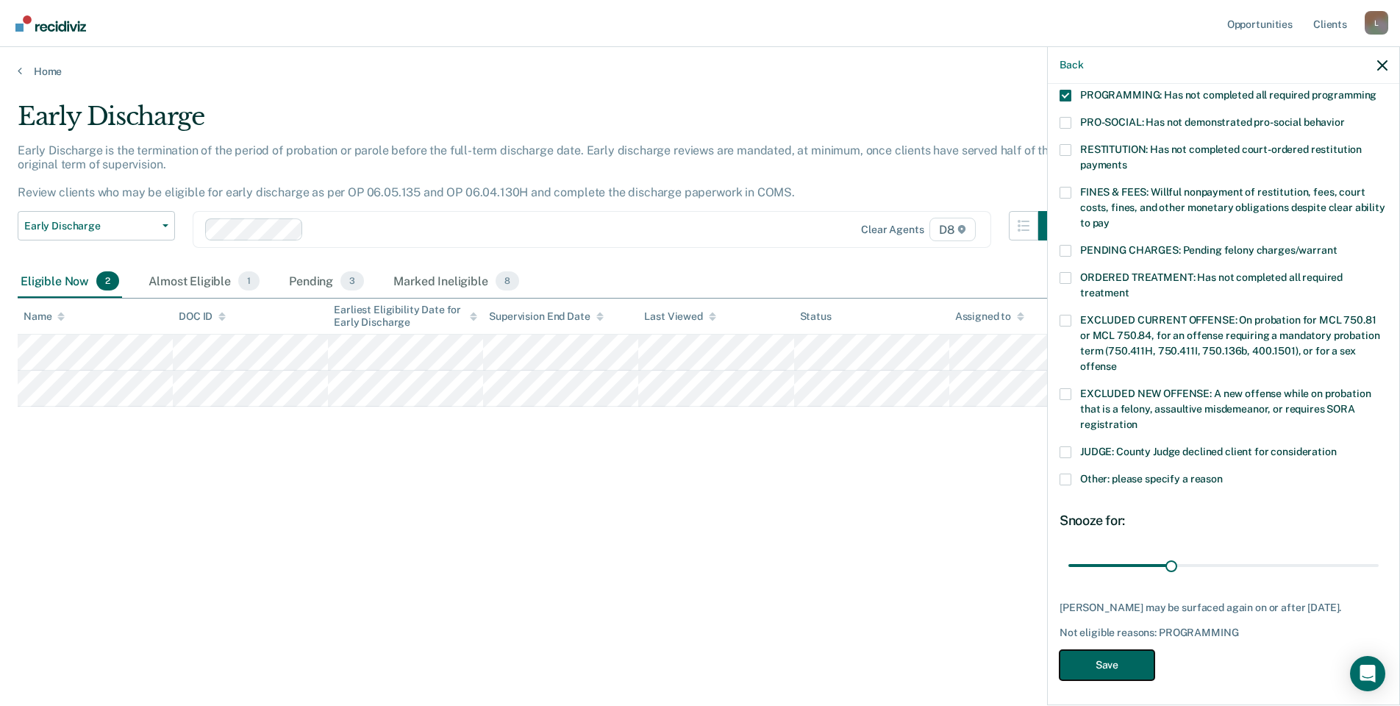
drag, startPoint x: 1102, startPoint y: 668, endPoint x: 705, endPoint y: 438, distance: 458.8
click at [1098, 666] on button "Save" at bounding box center [1106, 665] width 95 height 30
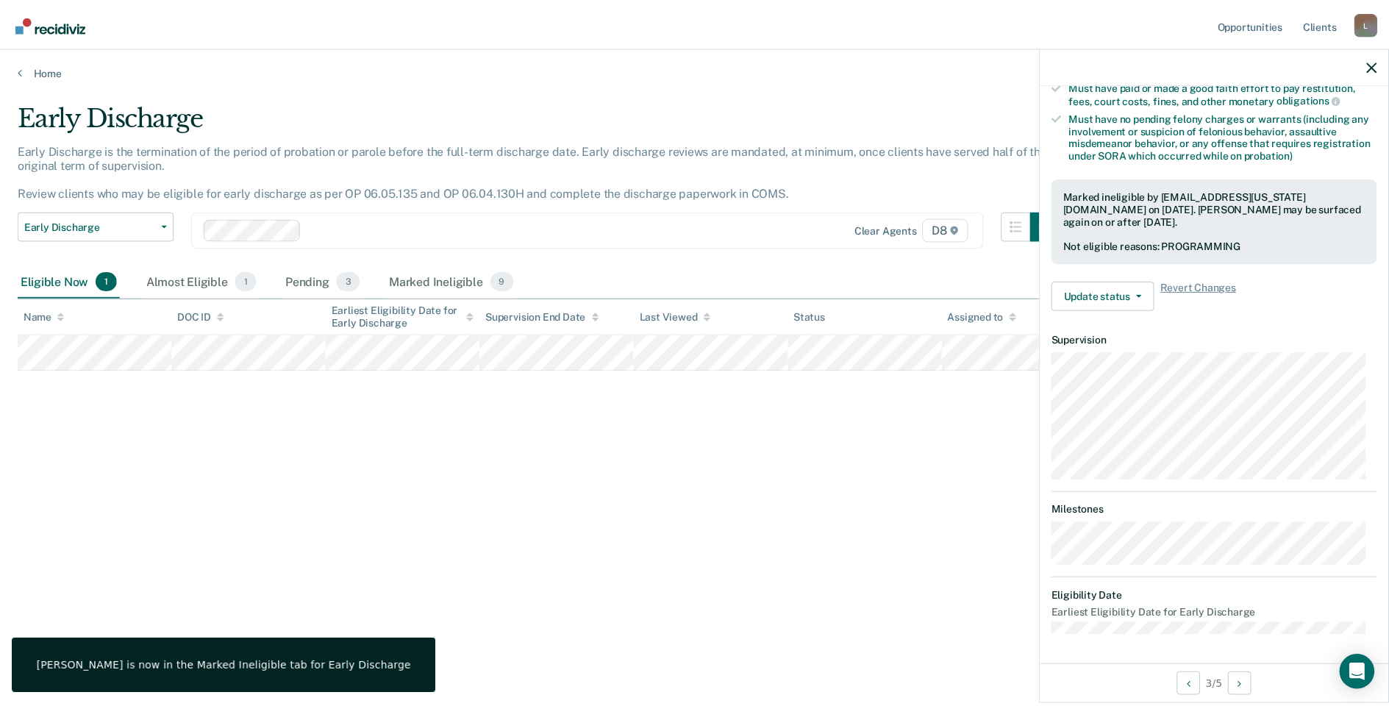
scroll to position [295, 0]
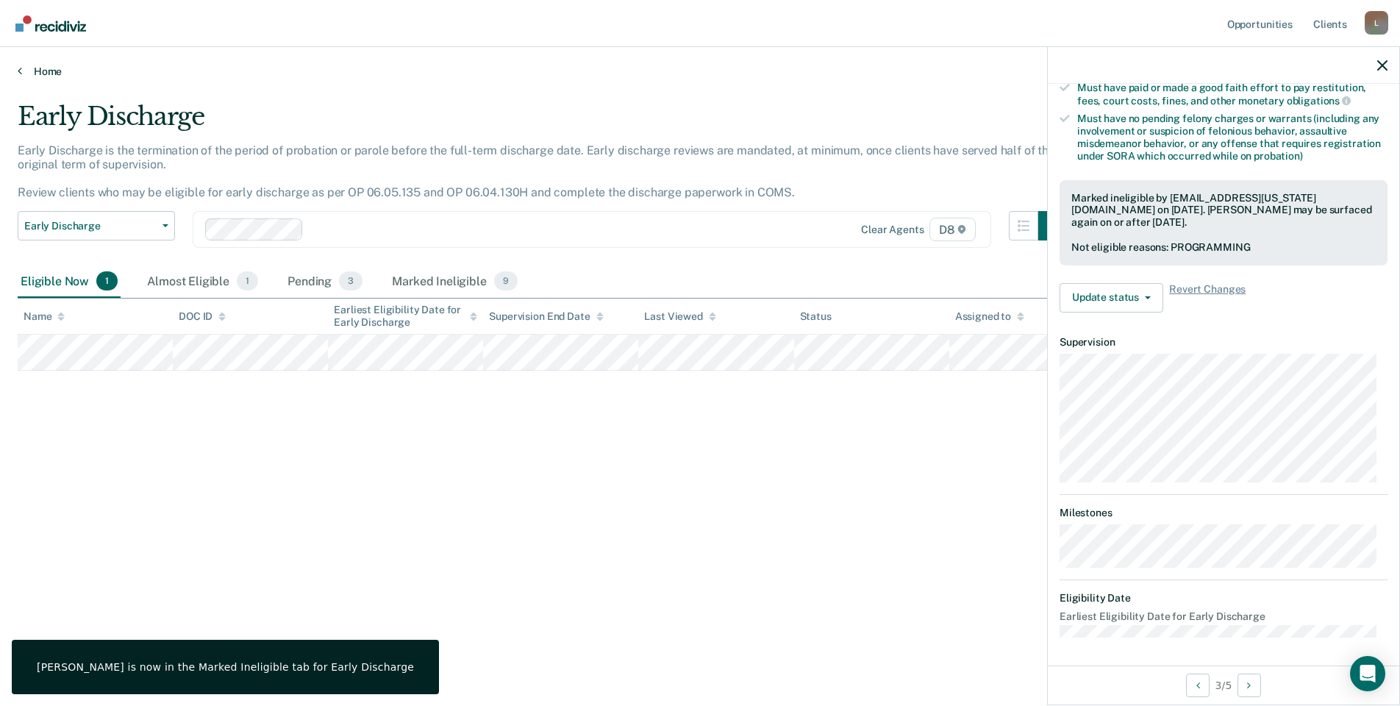
drag, startPoint x: 21, startPoint y: 81, endPoint x: 24, endPoint y: 74, distance: 7.9
click at [21, 79] on main "Early Discharge Early Discharge is the termination of the period of probation o…" at bounding box center [700, 389] width 1400 height 623
click at [26, 67] on link "Home" at bounding box center [700, 71] width 1364 height 13
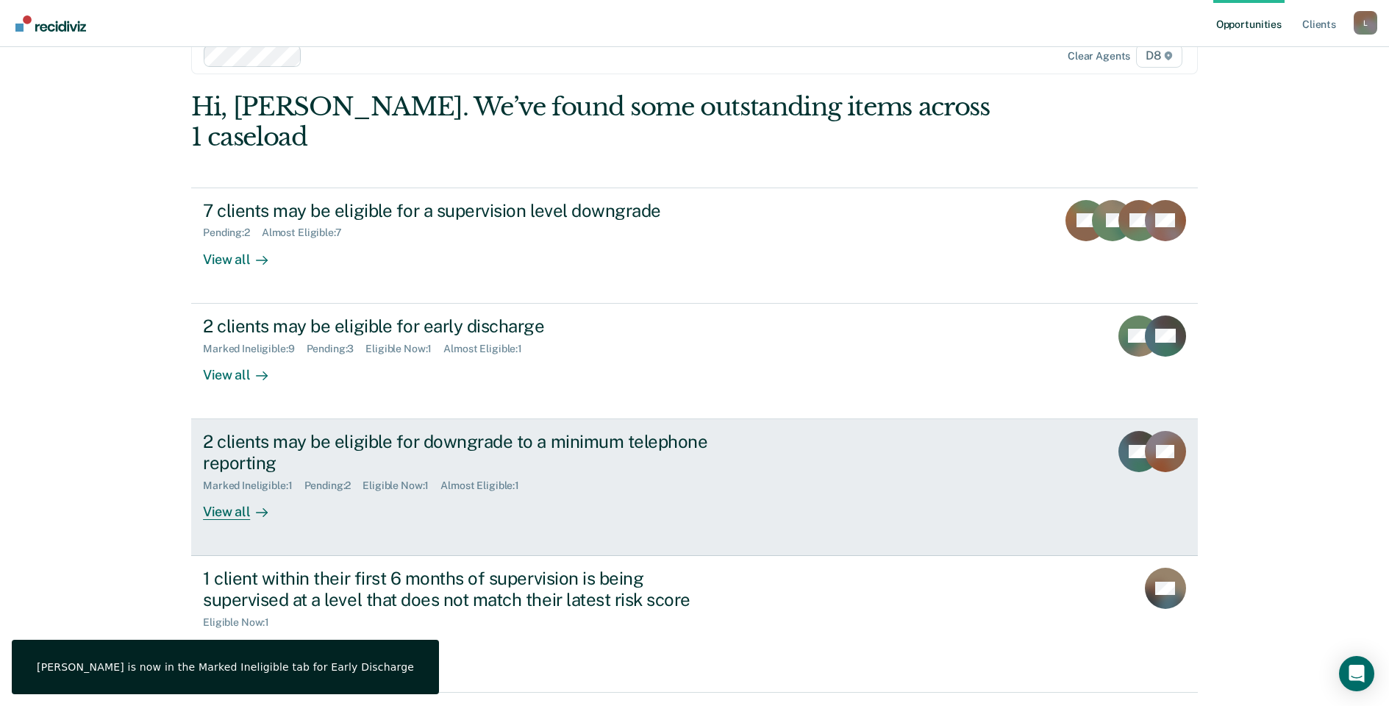
scroll to position [49, 0]
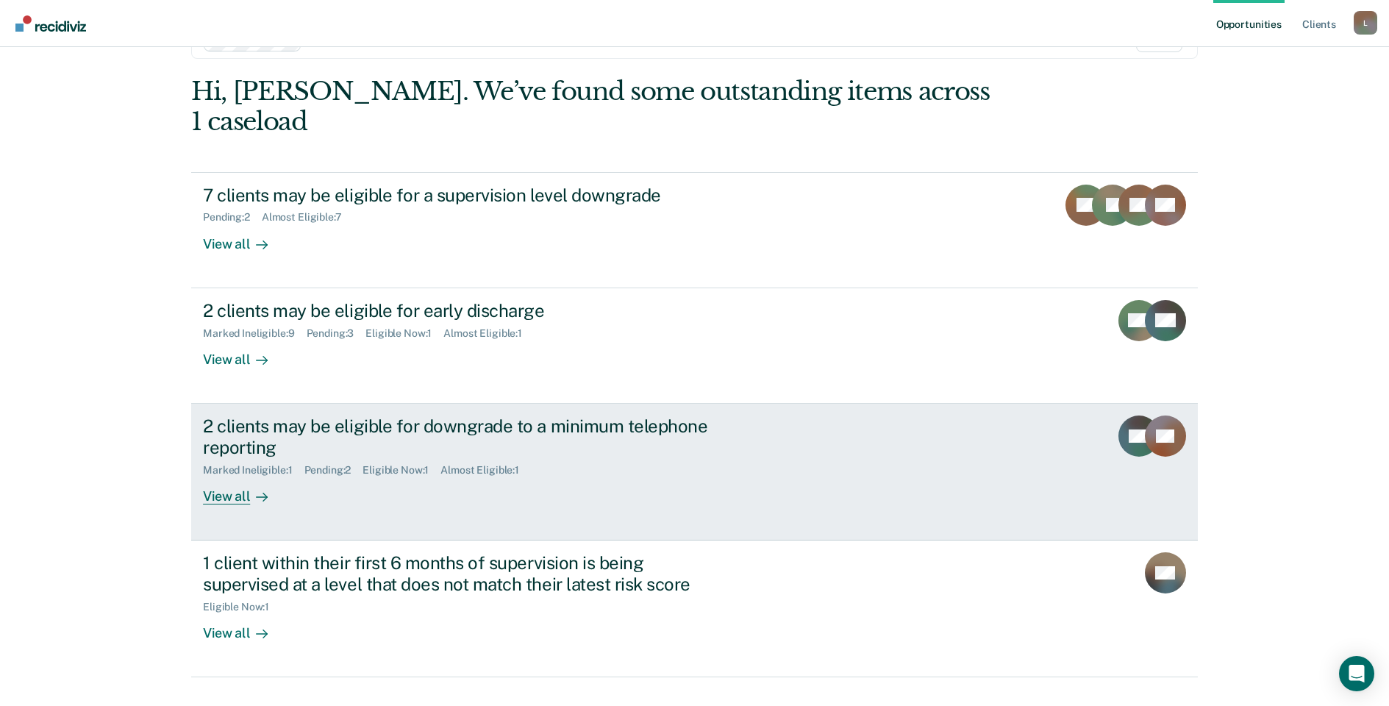
click at [290, 465] on div "2 clients may be eligible for downgrade to a minimum telephone reporting Marked…" at bounding box center [478, 459] width 551 height 89
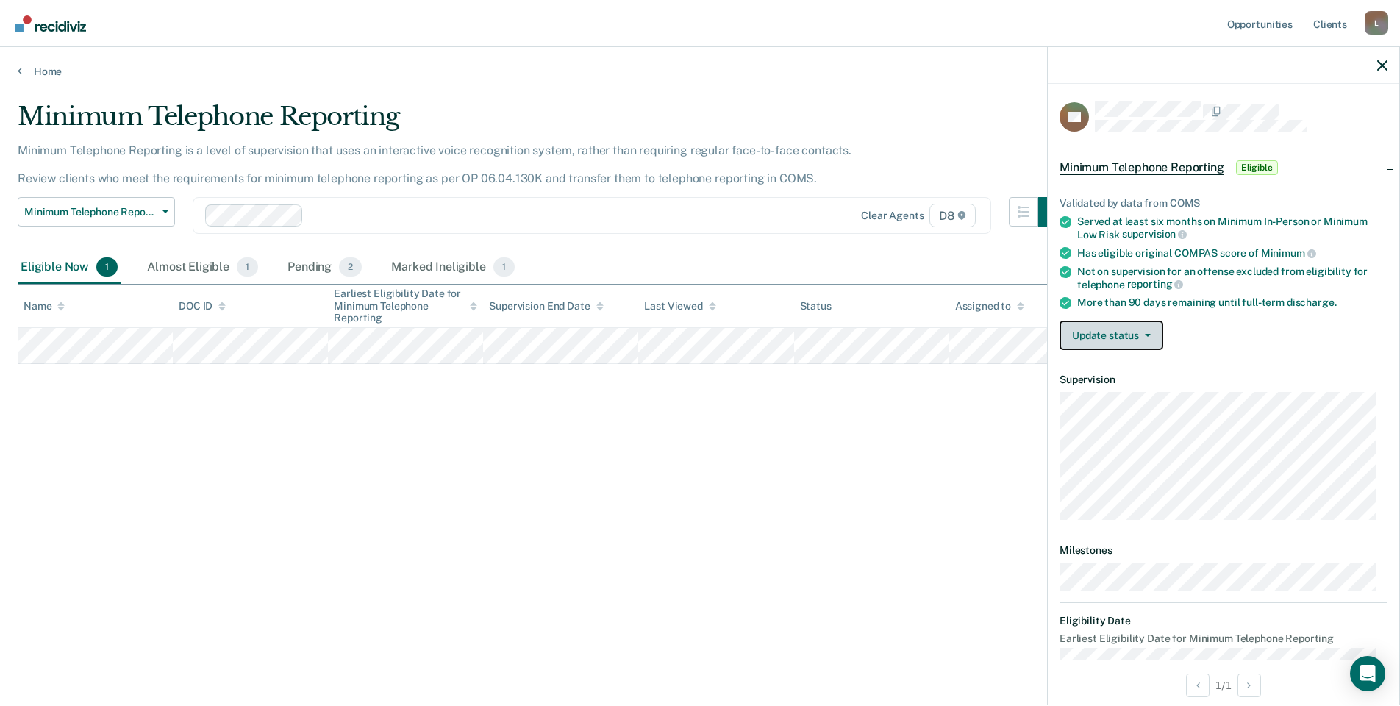
click at [1147, 334] on icon "button" at bounding box center [1148, 335] width 6 height 3
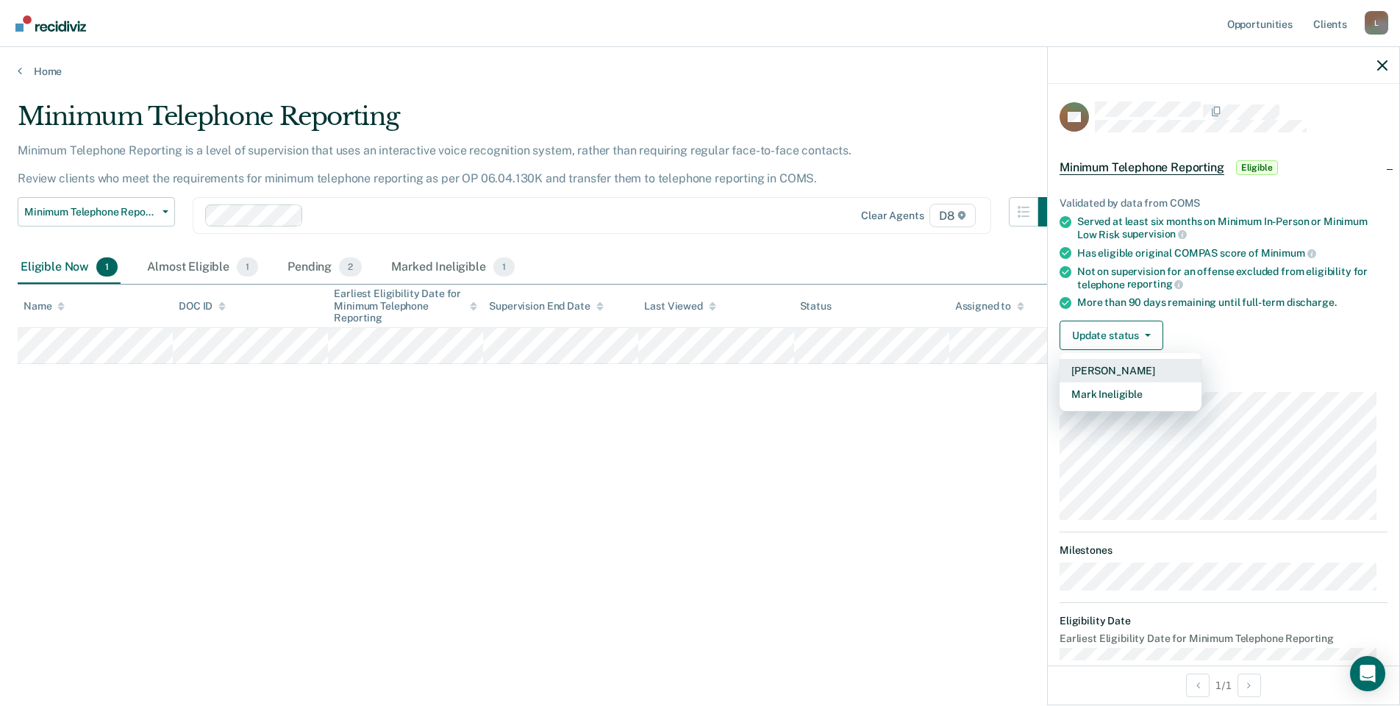
click at [1144, 373] on button "[PERSON_NAME]" at bounding box center [1130, 371] width 142 height 24
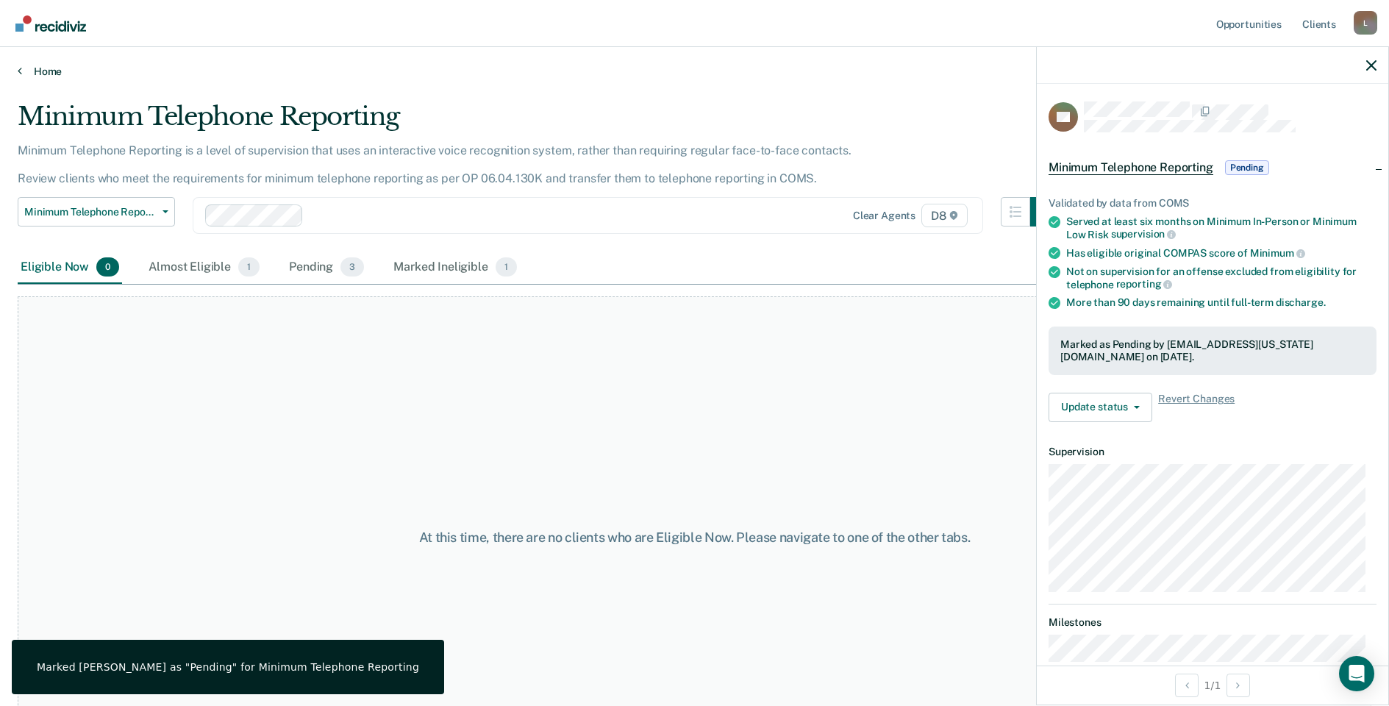
click at [43, 65] on link "Home" at bounding box center [694, 71] width 1353 height 13
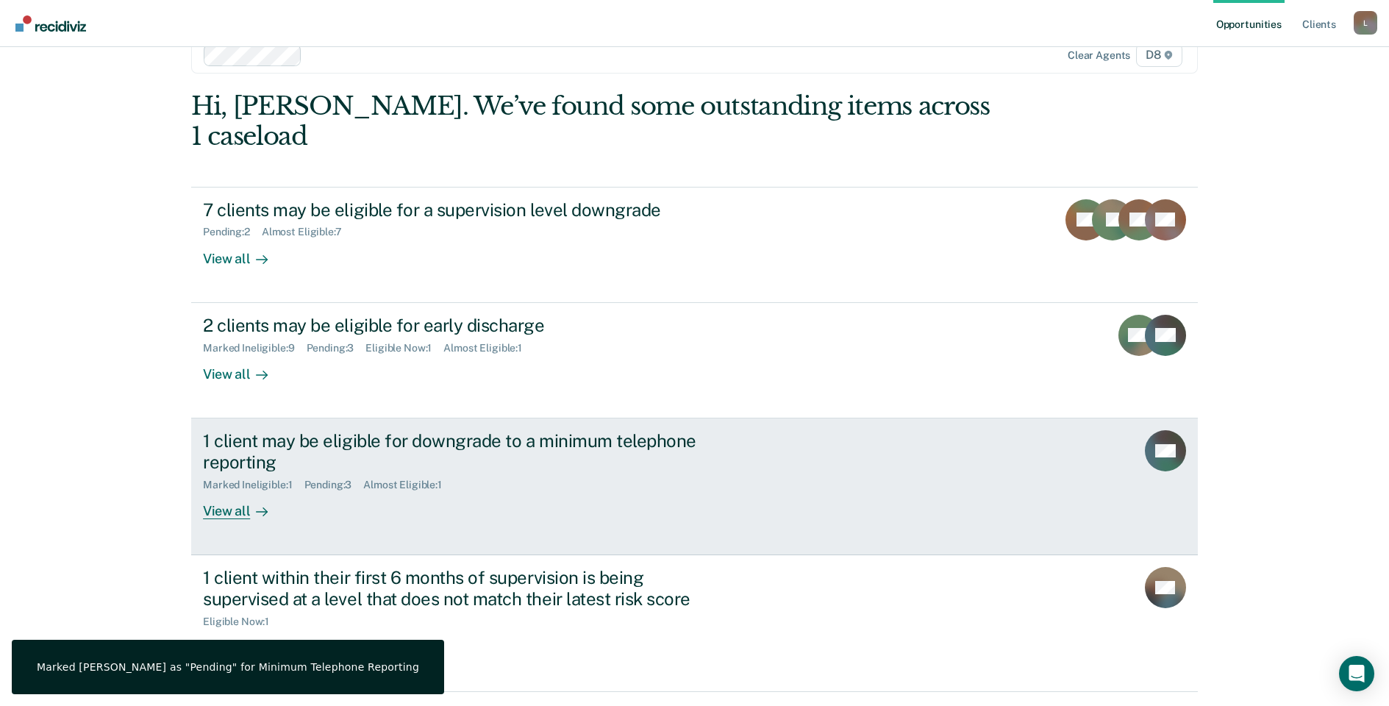
scroll to position [49, 0]
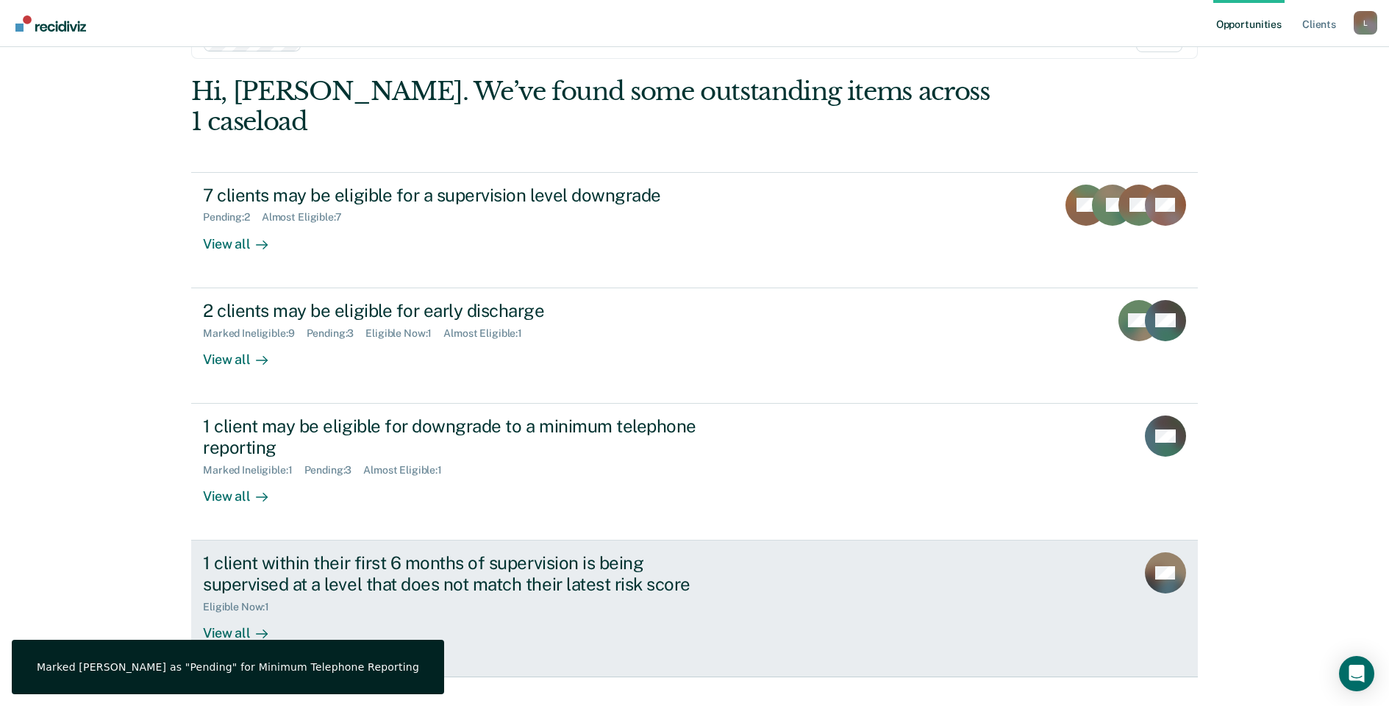
click at [363, 595] on div "Eligible Now : 1" at bounding box center [461, 604] width 516 height 18
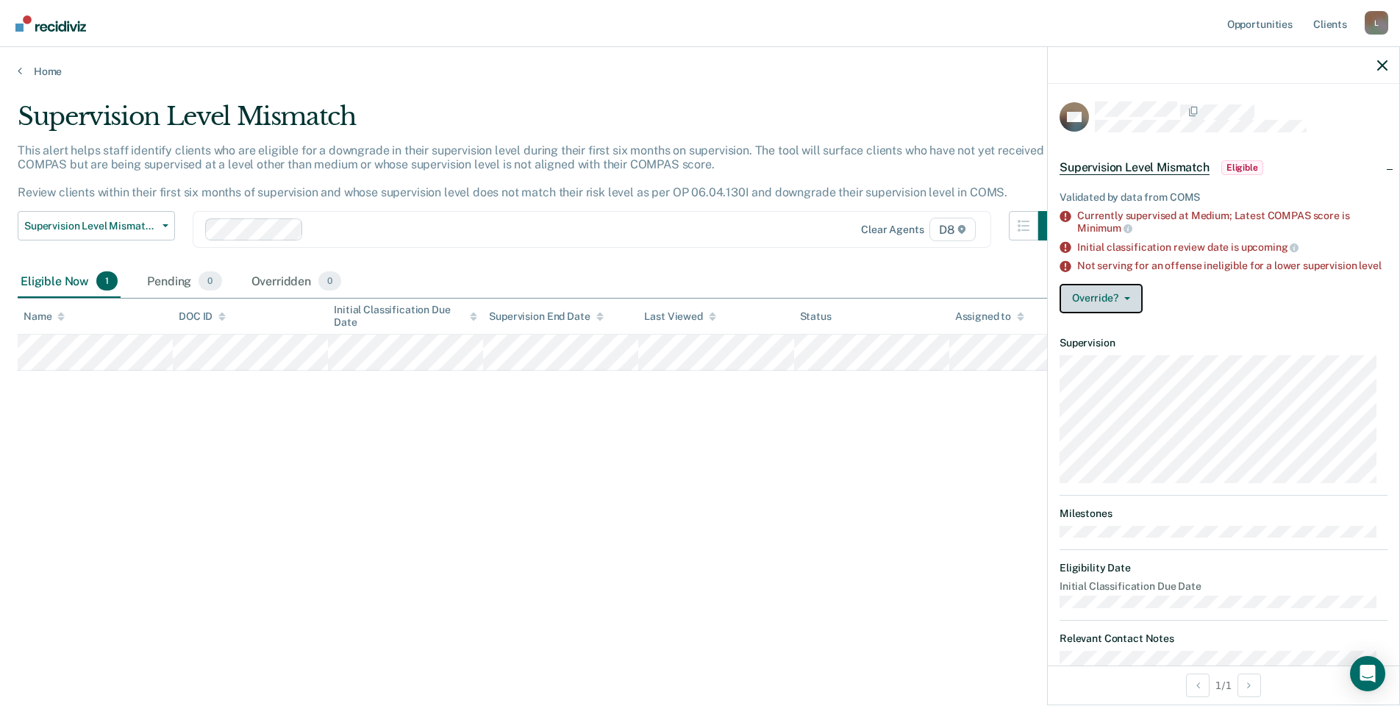
click at [1129, 311] on button "Override?" at bounding box center [1100, 298] width 83 height 29
click at [1147, 369] on button "[PERSON_NAME]" at bounding box center [1130, 357] width 142 height 24
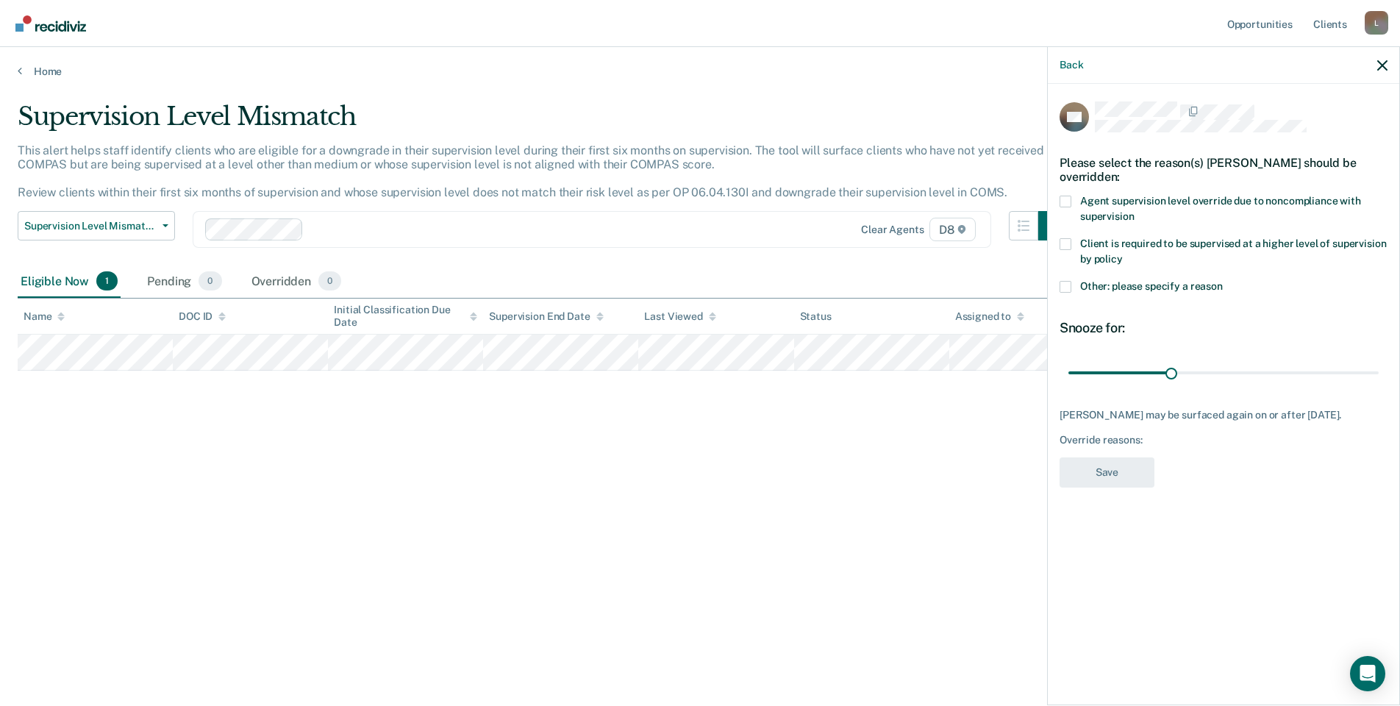
click at [1064, 201] on span at bounding box center [1065, 202] width 12 height 12
click at [1133, 211] on input "Agent supervision level override due to noncompliance with supervision" at bounding box center [1133, 211] width 0 height 0
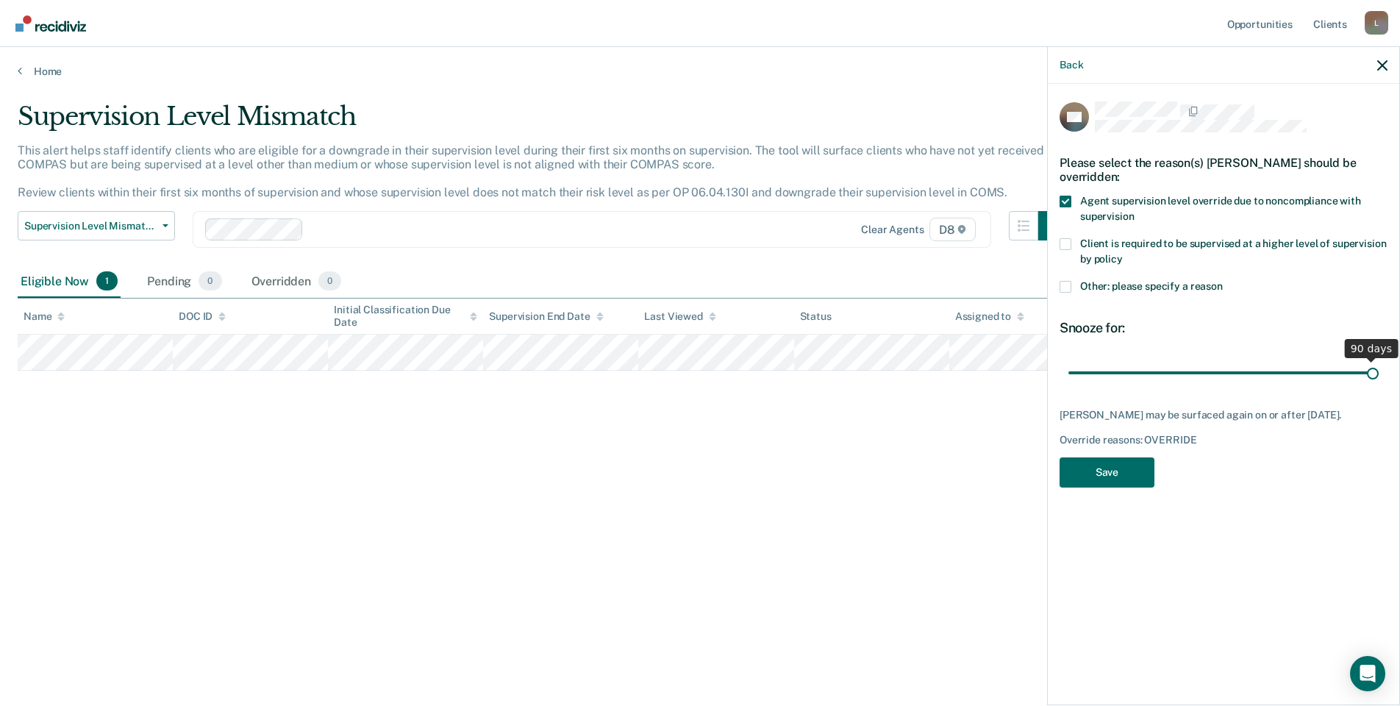
drag, startPoint x: 1175, startPoint y: 370, endPoint x: 1441, endPoint y: 365, distance: 266.9
type input "90"
click at [1378, 365] on input "range" at bounding box center [1223, 372] width 310 height 26
click at [1117, 466] on button "Save" at bounding box center [1106, 472] width 95 height 30
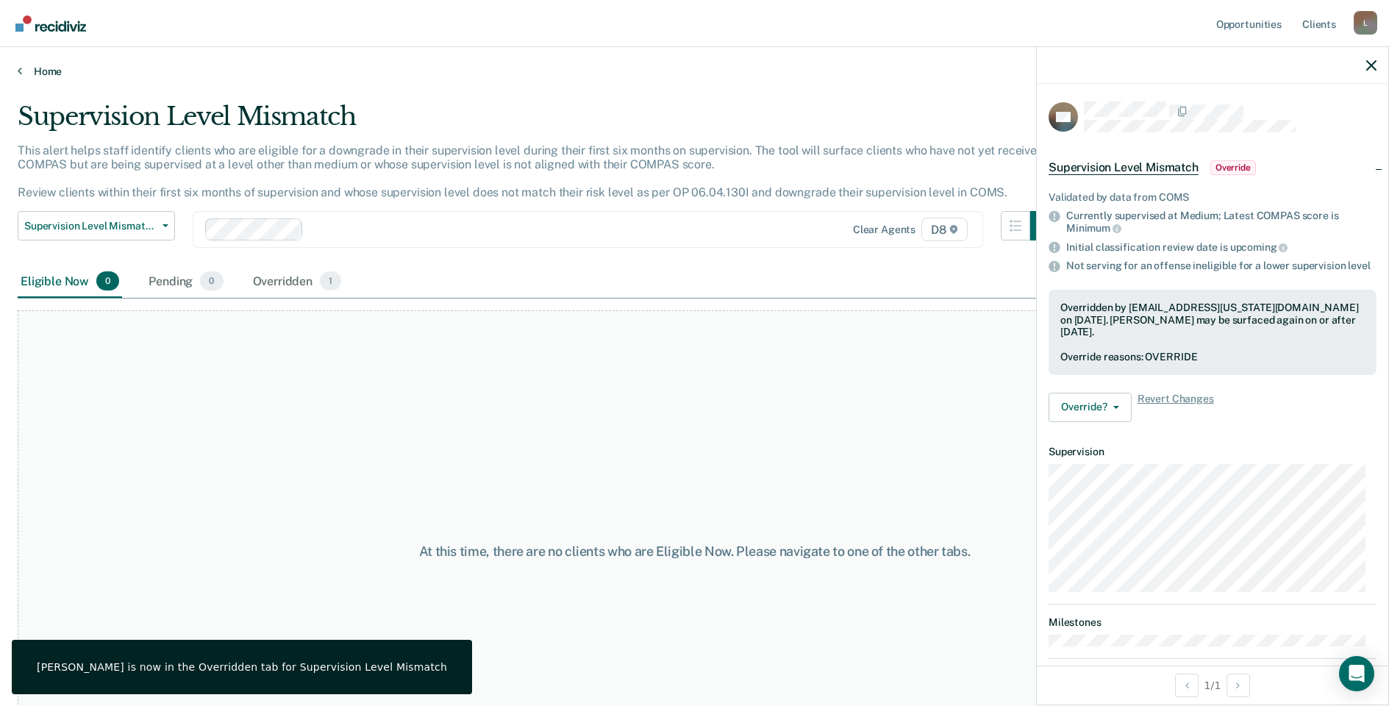
click at [43, 71] on link "Home" at bounding box center [694, 71] width 1353 height 13
